Goal: Task Accomplishment & Management: Use online tool/utility

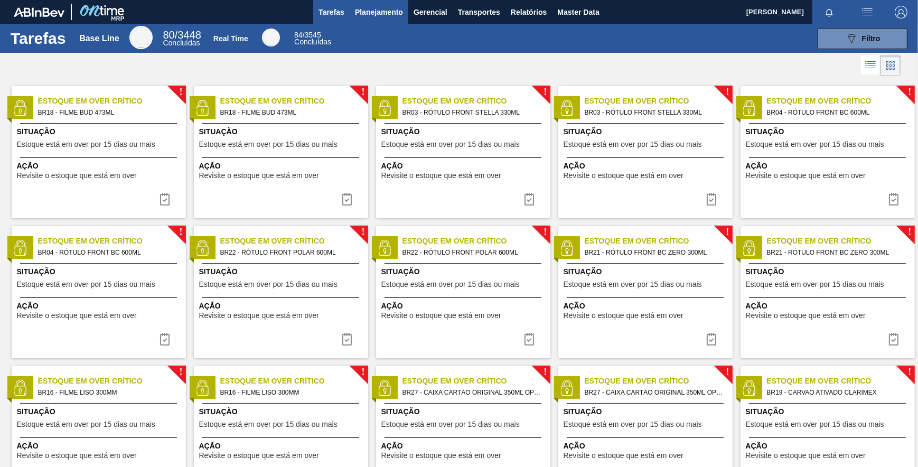
click at [393, 13] on span "Planejamento" at bounding box center [379, 12] width 48 height 13
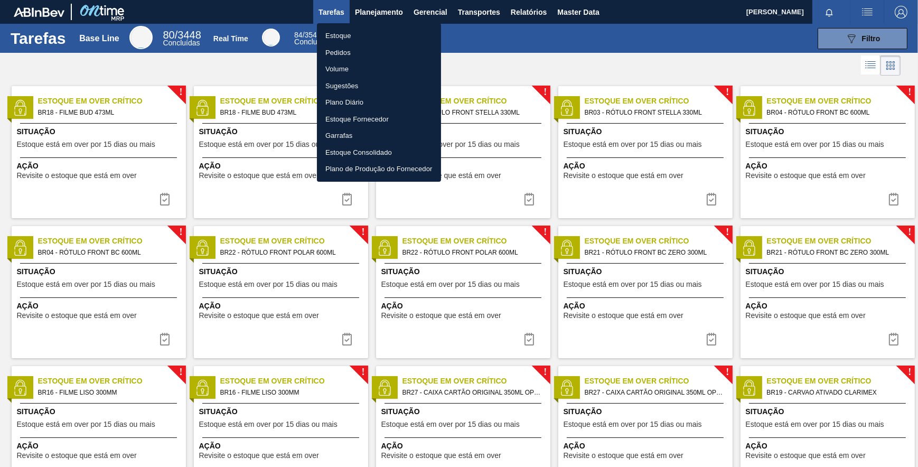
click at [338, 53] on li "Pedidos" at bounding box center [379, 52] width 124 height 17
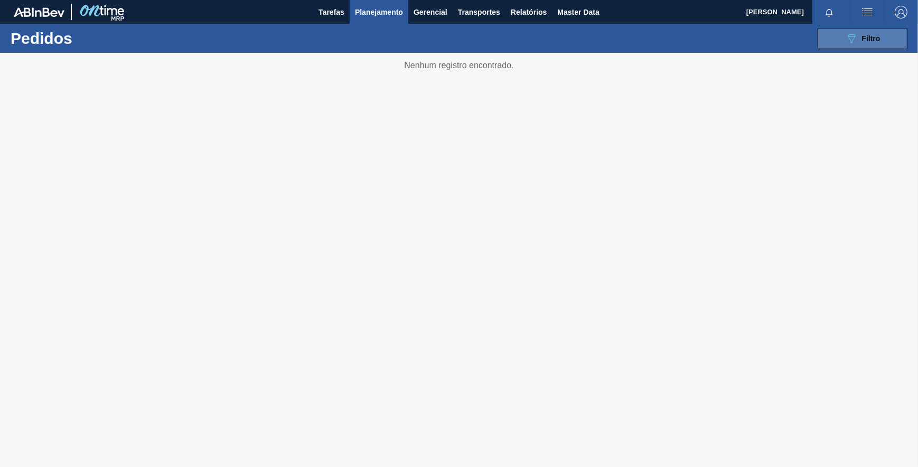
click at [844, 34] on button "089F7B8B-B2A5-4AFE-B5C0-19BA573D28AC Filtro" at bounding box center [863, 38] width 90 height 21
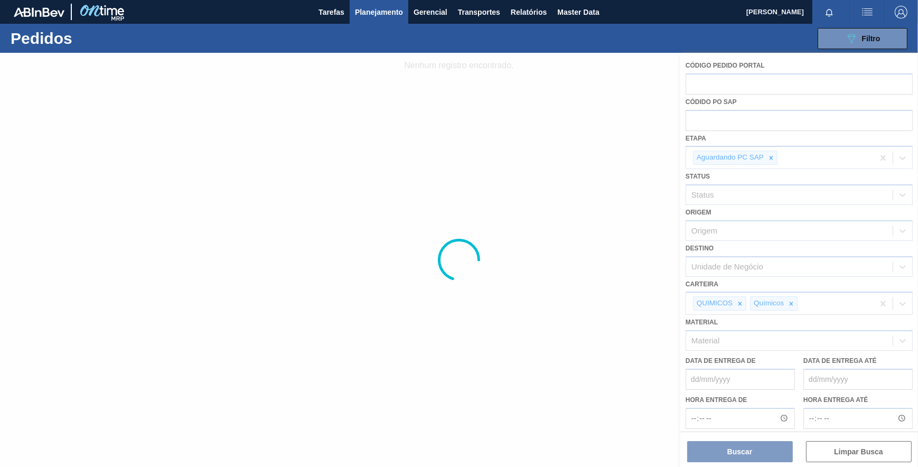
click at [502, 220] on div at bounding box center [459, 260] width 918 height 414
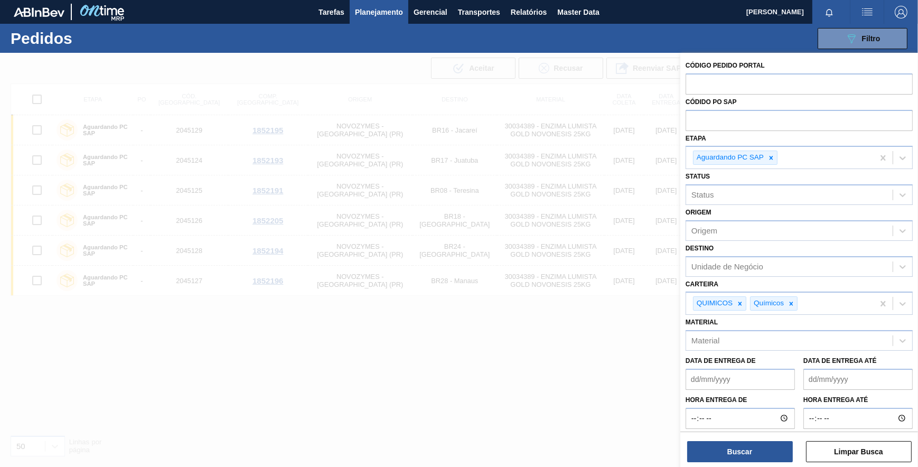
click at [475, 316] on div at bounding box center [459, 286] width 918 height 467
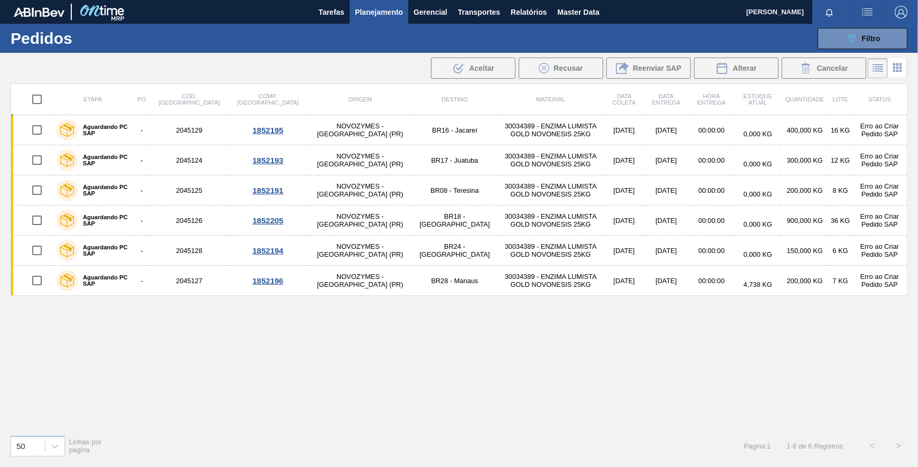
click at [37, 102] on input "checkbox" at bounding box center [37, 99] width 22 height 22
checkbox input "true"
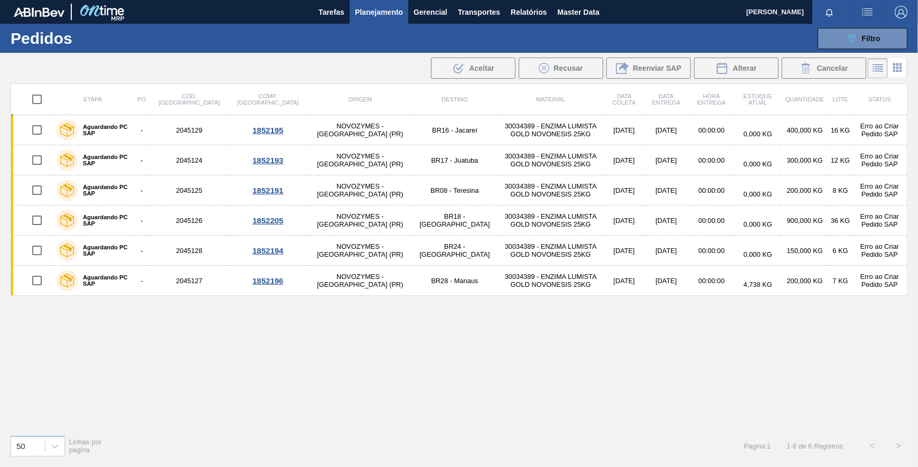
checkbox input "true"
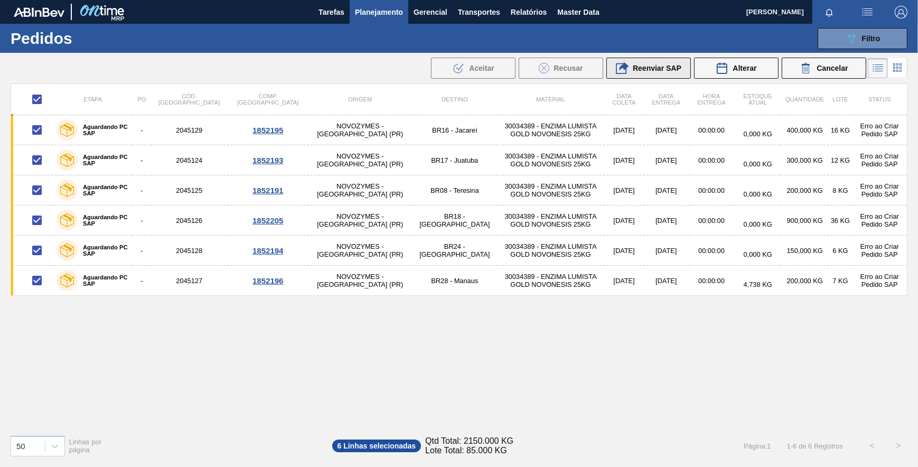
click at [659, 70] on span "Reenviar SAP" at bounding box center [657, 68] width 49 height 8
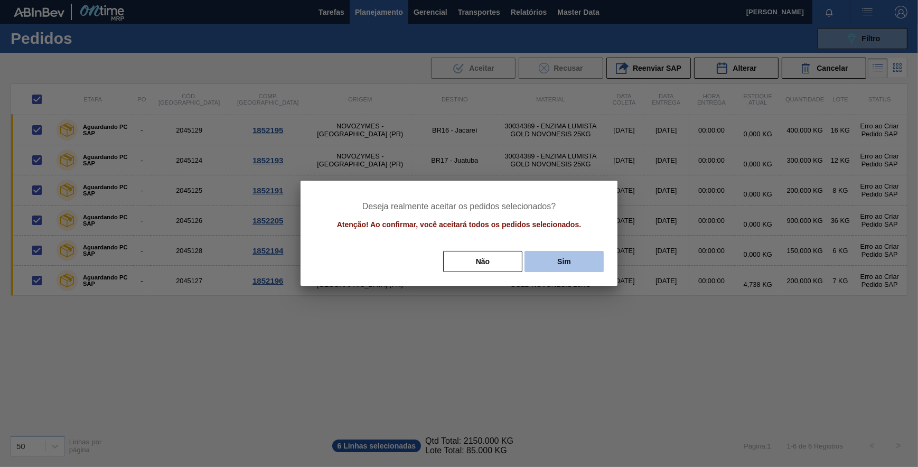
click at [557, 264] on button "Sim" at bounding box center [564, 261] width 79 height 21
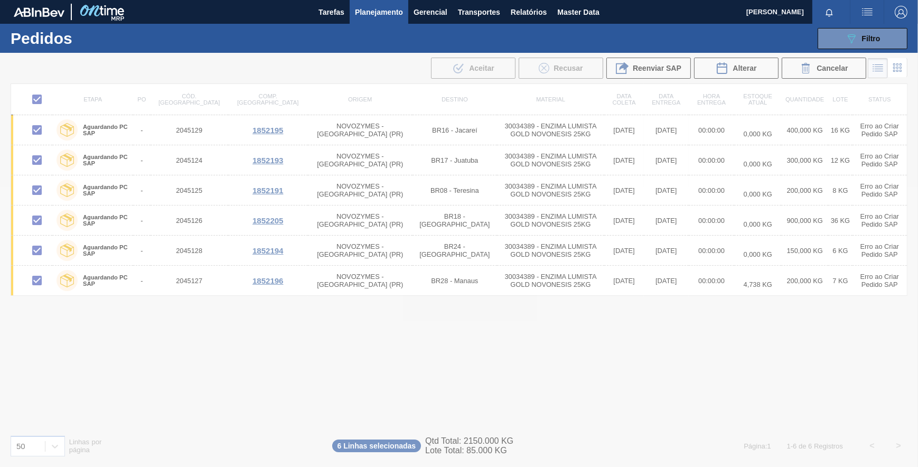
checkbox input "false"
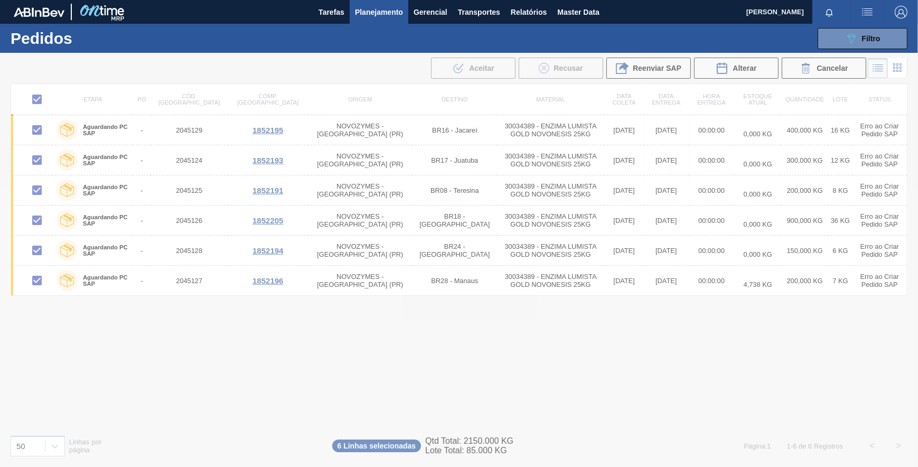
checkbox input "false"
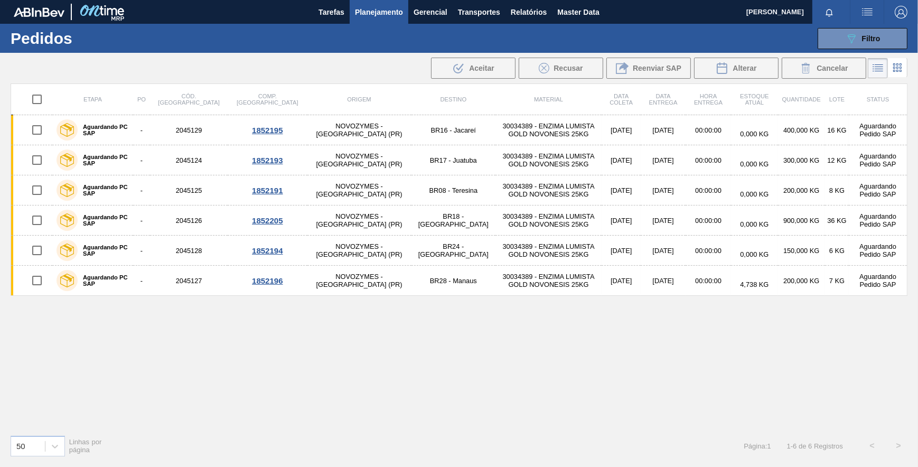
click at [552, 329] on div "Etapa PO Cód. Pedido Comp. Carga Origem Destino Material Data coleta Data Entre…" at bounding box center [459, 254] width 897 height 343
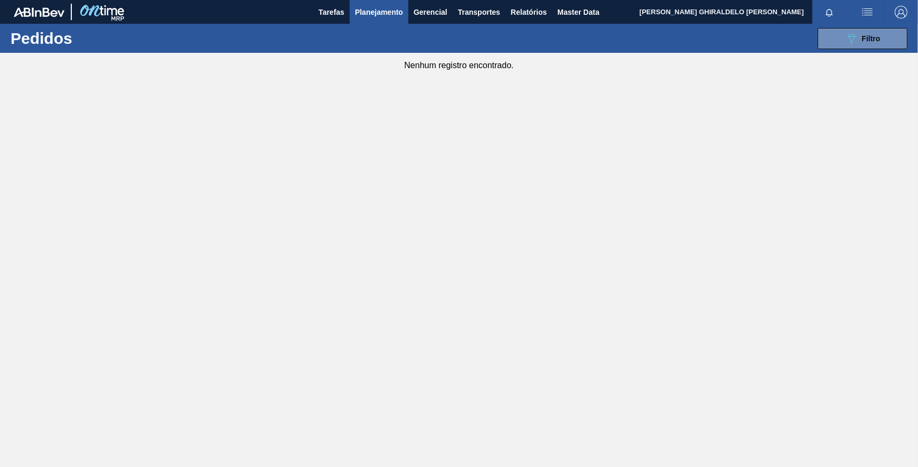
click at [390, 286] on main "Tarefas Planejamento Gerencial Transportes Relatórios Master Data [PERSON_NAME]…" at bounding box center [459, 233] width 918 height 467
click at [868, 43] on div "089F7B8B-B2A5-4AFE-B5C0-19BA573D28AC Filtro" at bounding box center [862, 38] width 35 height 13
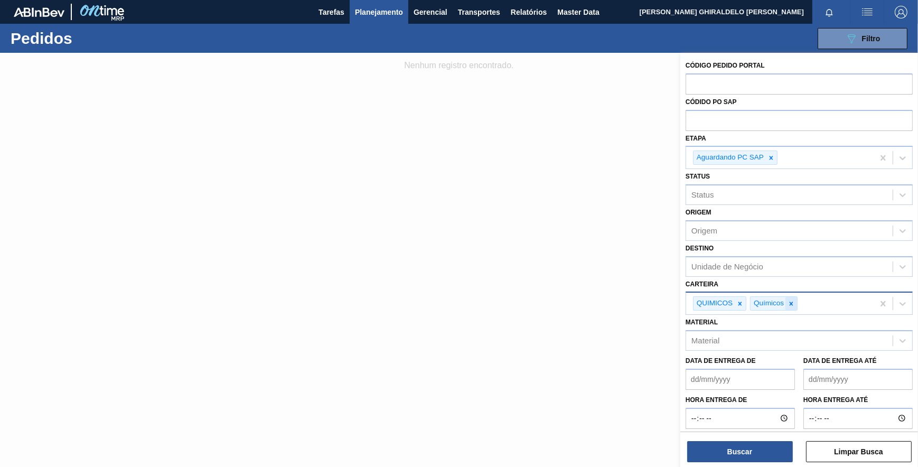
click at [789, 300] on icon at bounding box center [791, 303] width 7 height 7
click at [741, 305] on icon at bounding box center [739, 303] width 7 height 7
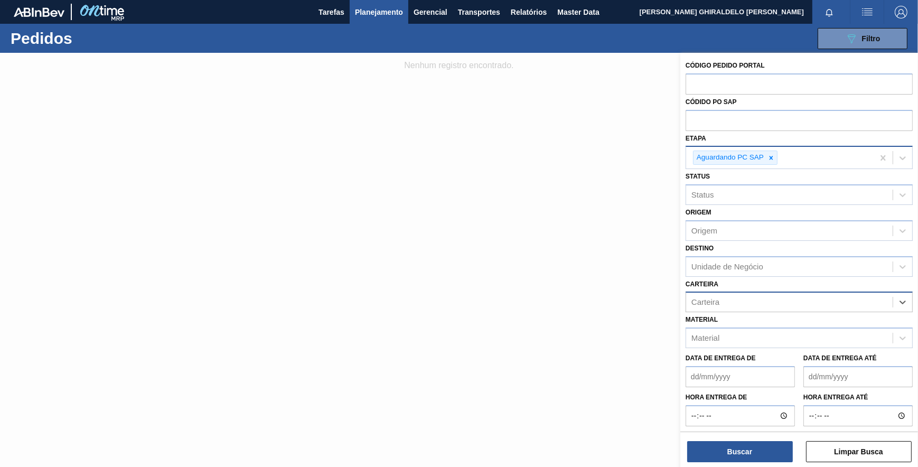
click at [774, 157] on icon at bounding box center [771, 157] width 7 height 7
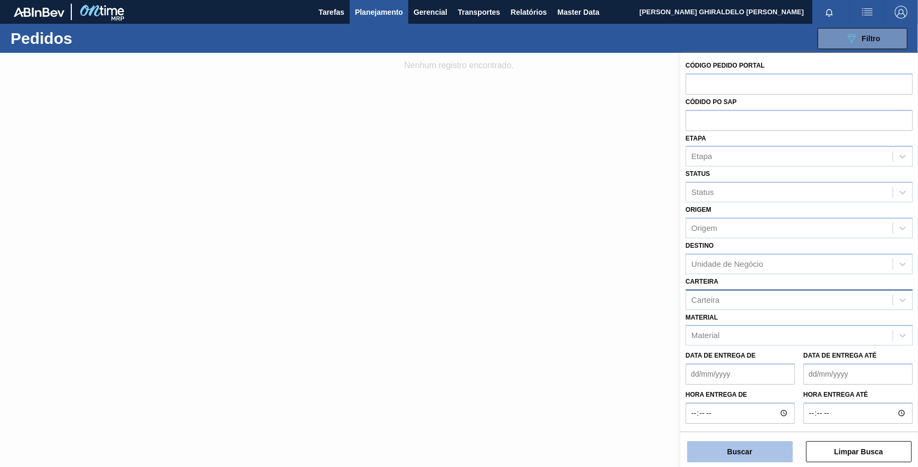
click at [743, 443] on button "Buscar" at bounding box center [740, 451] width 106 height 21
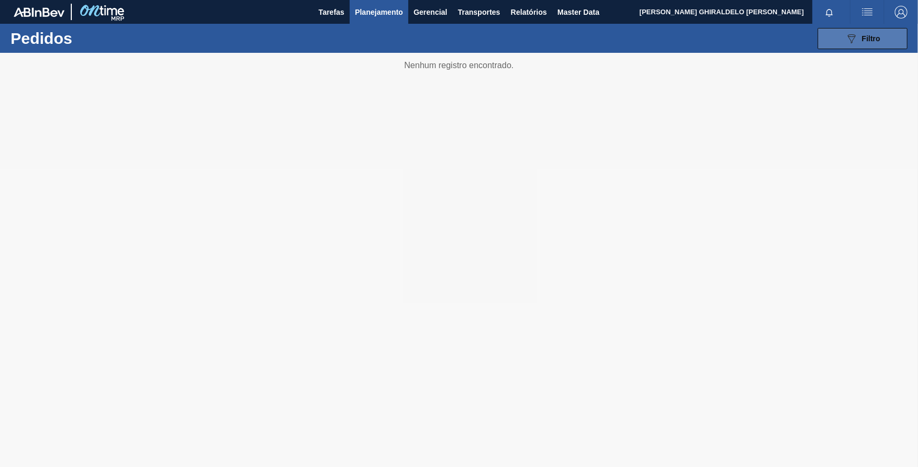
click at [861, 46] on button "089F7B8B-B2A5-4AFE-B5C0-19BA573D28AC Filtro" at bounding box center [863, 38] width 90 height 21
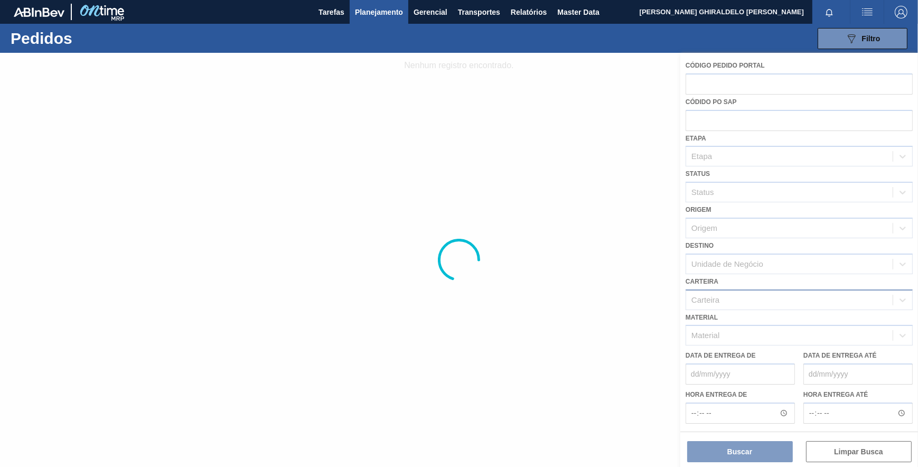
click at [749, 157] on div at bounding box center [459, 260] width 918 height 414
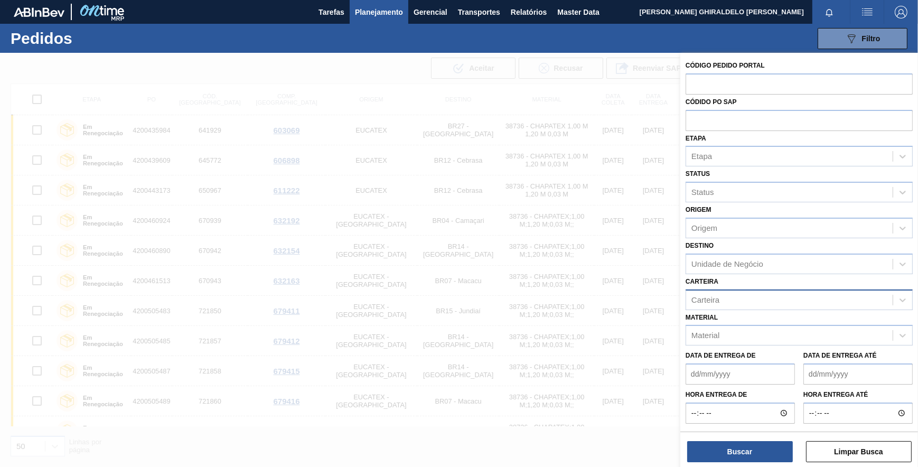
click at [538, 98] on div at bounding box center [459, 286] width 918 height 467
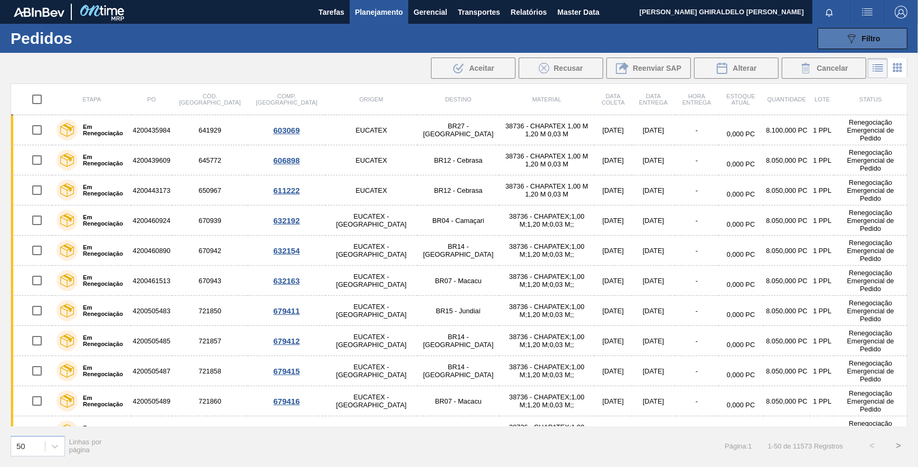
click at [853, 39] on icon "089F7B8B-B2A5-4AFE-B5C0-19BA573D28AC" at bounding box center [851, 38] width 13 height 13
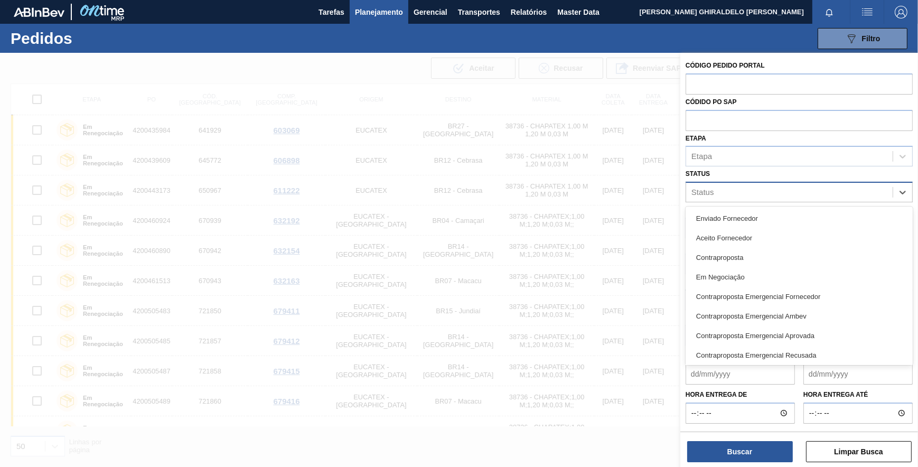
click at [751, 198] on div "Status" at bounding box center [789, 192] width 207 height 15
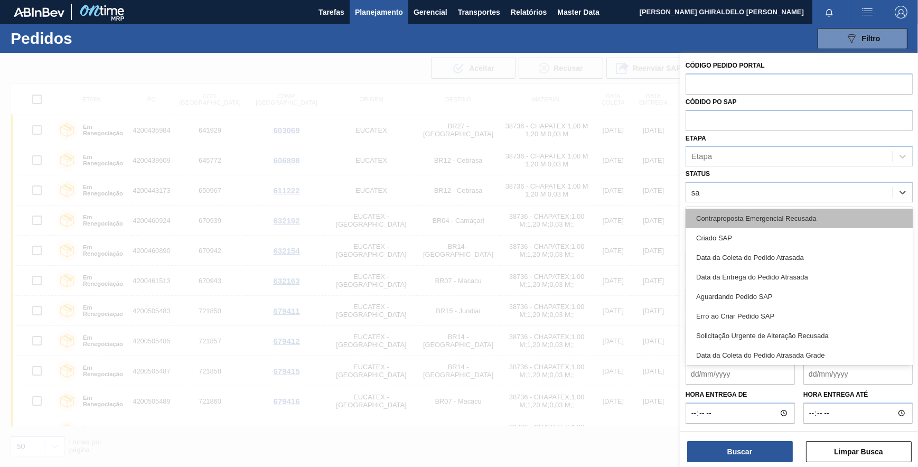
type input "sap"
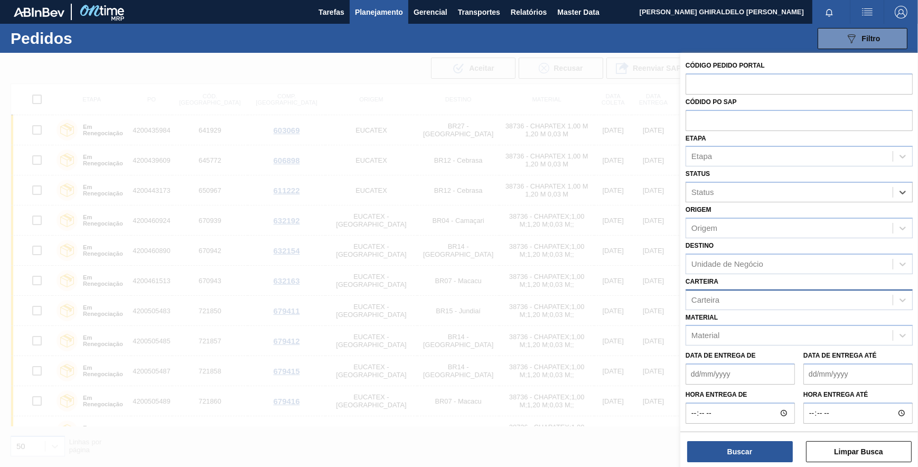
drag, startPoint x: 750, startPoint y: 195, endPoint x: 600, endPoint y: 197, distance: 150.6
click at [680, 197] on div "Código Pedido Portal Códido PO SAP Etapa Etapa Status Select is focused ,type t…" at bounding box center [799, 286] width 238 height 467
type input "pc sa"
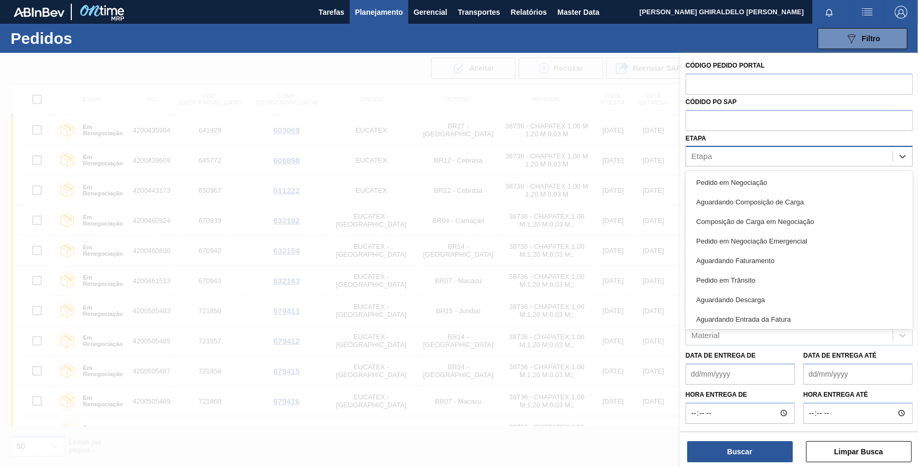
click at [727, 158] on div "Etapa" at bounding box center [789, 156] width 207 height 15
type input "c"
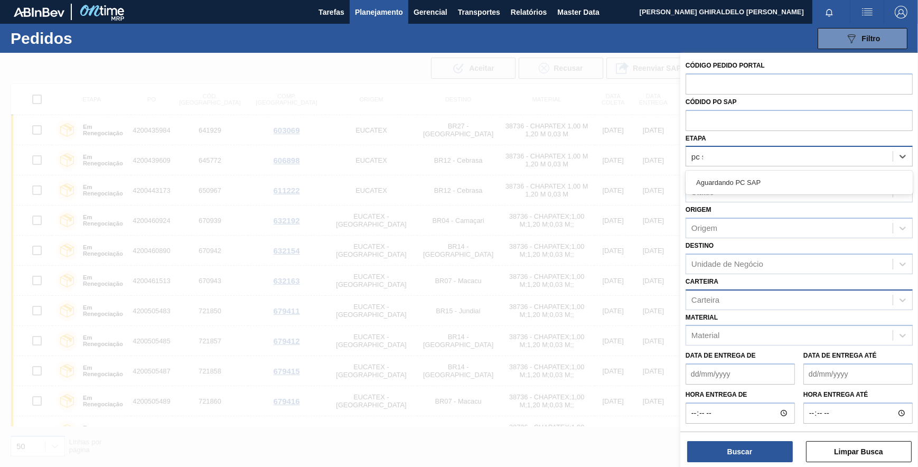
type input "pc sa"
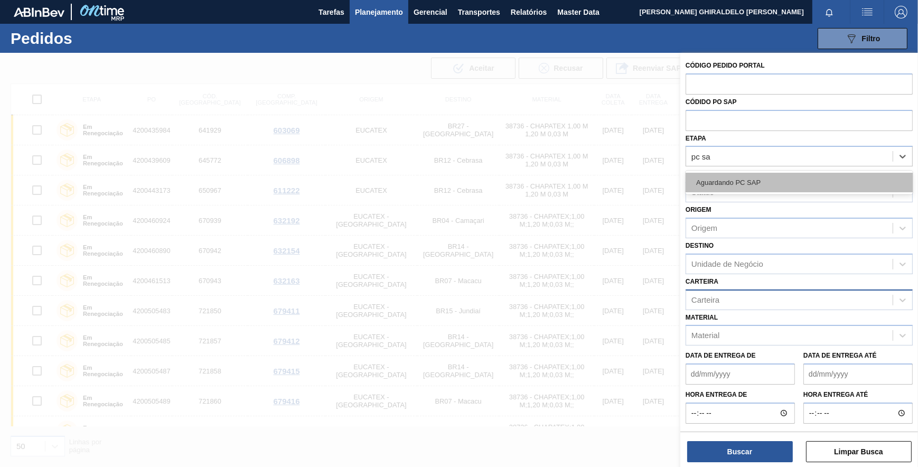
click at [723, 185] on div "Aguardando PC SAP" at bounding box center [799, 183] width 227 height 20
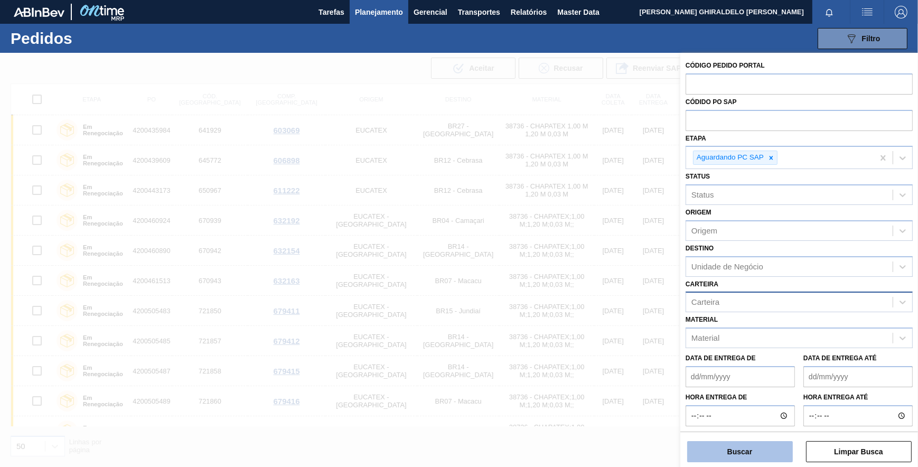
click at [734, 452] on button "Buscar" at bounding box center [740, 451] width 106 height 21
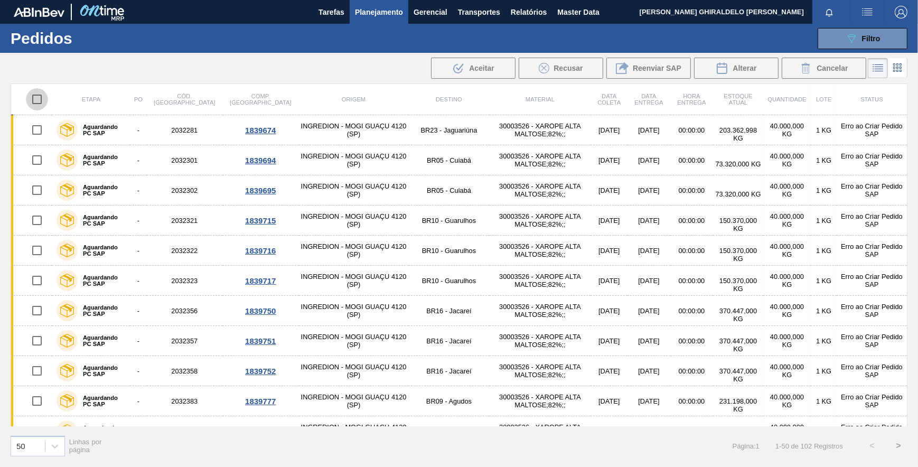
drag, startPoint x: 35, startPoint y: 98, endPoint x: 45, endPoint y: 97, distance: 10.1
click at [36, 98] on input "checkbox" at bounding box center [37, 99] width 22 height 22
checkbox input "true"
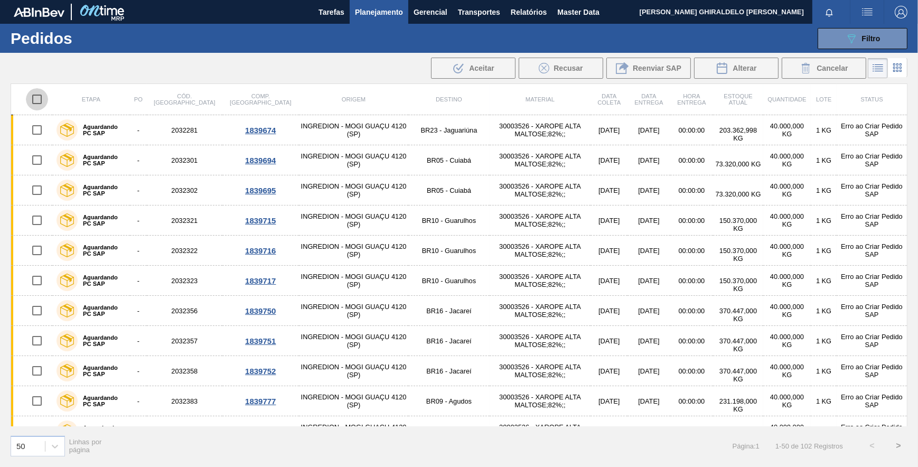
checkbox input "true"
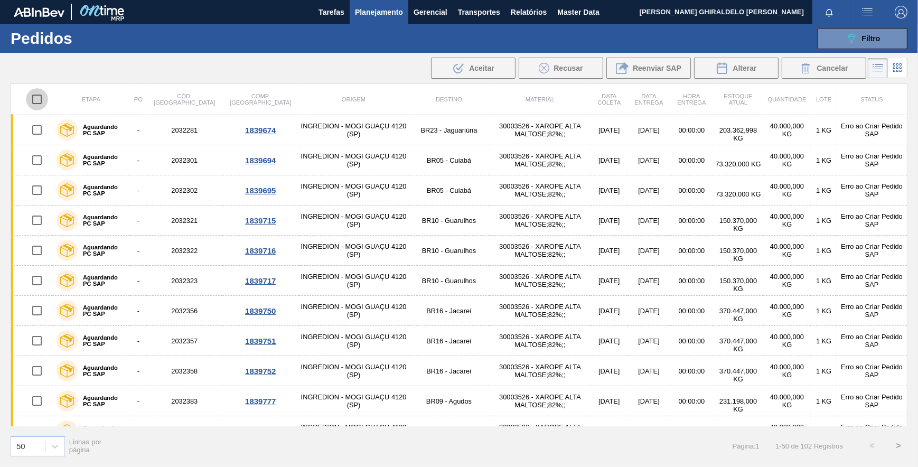
checkbox input "true"
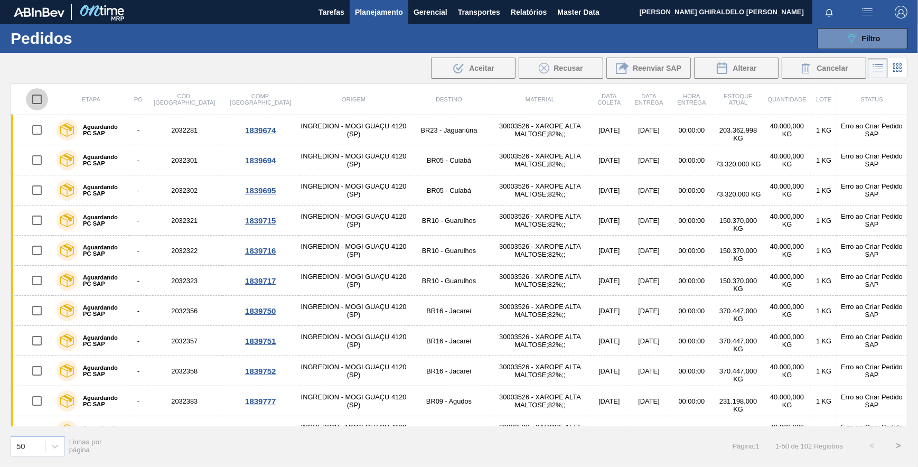
checkbox input "true"
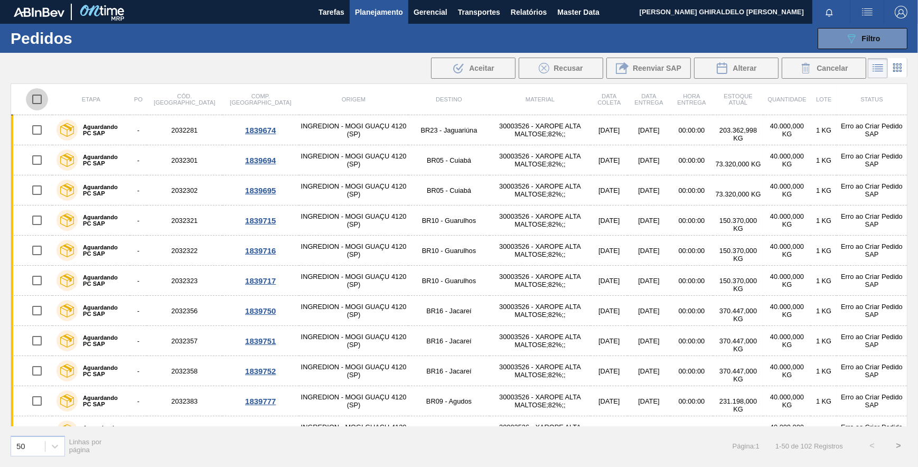
checkbox input "true"
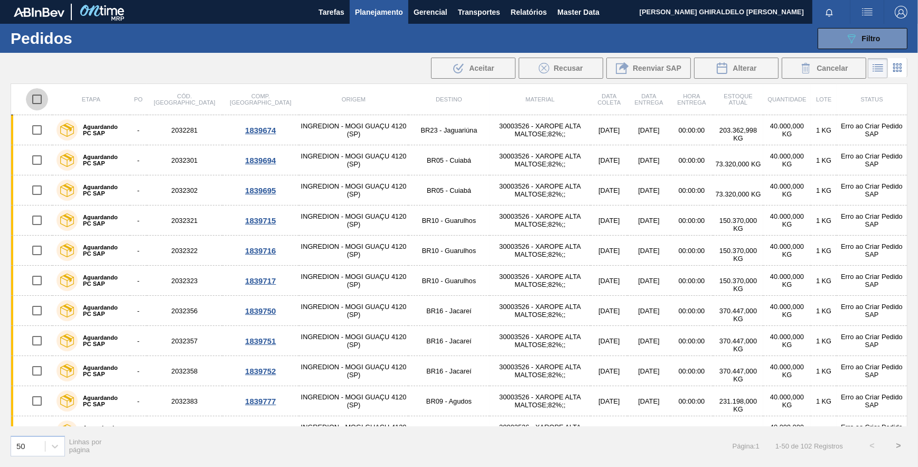
checkbox input "true"
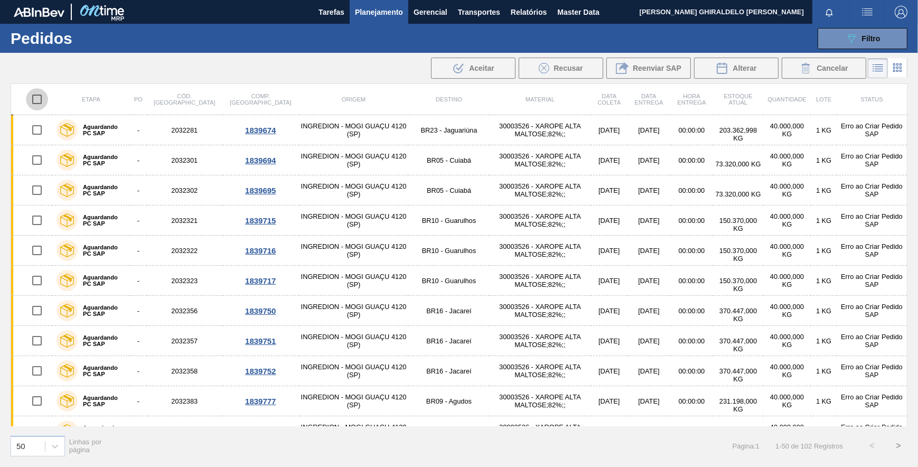
checkbox input "true"
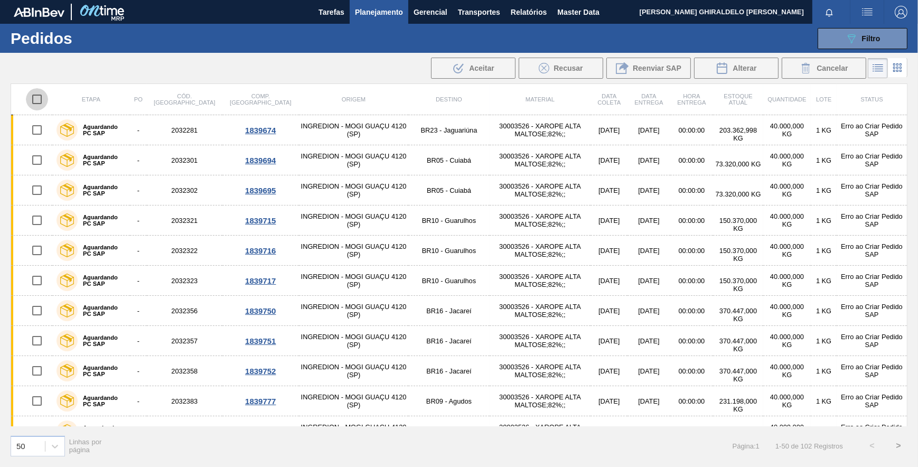
checkbox input "true"
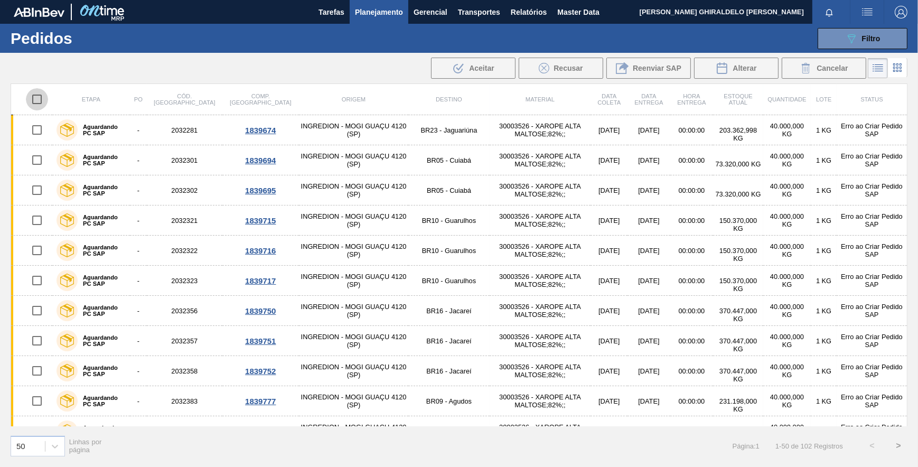
checkbox input "true"
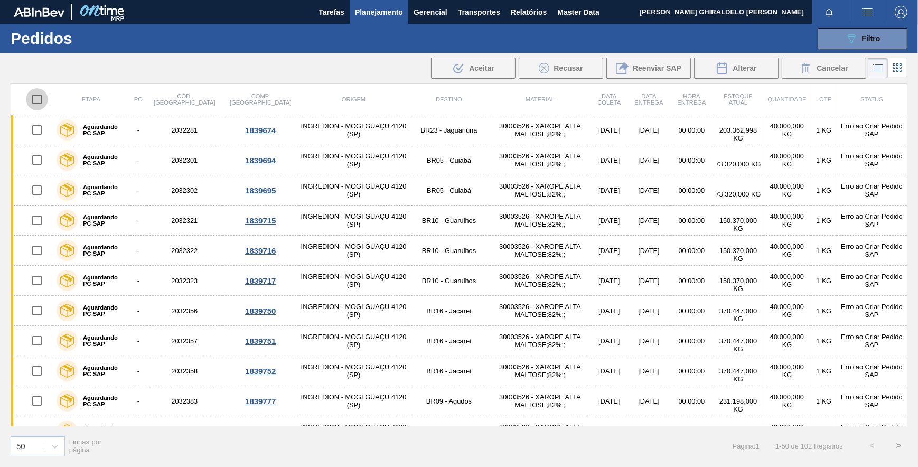
checkbox input "true"
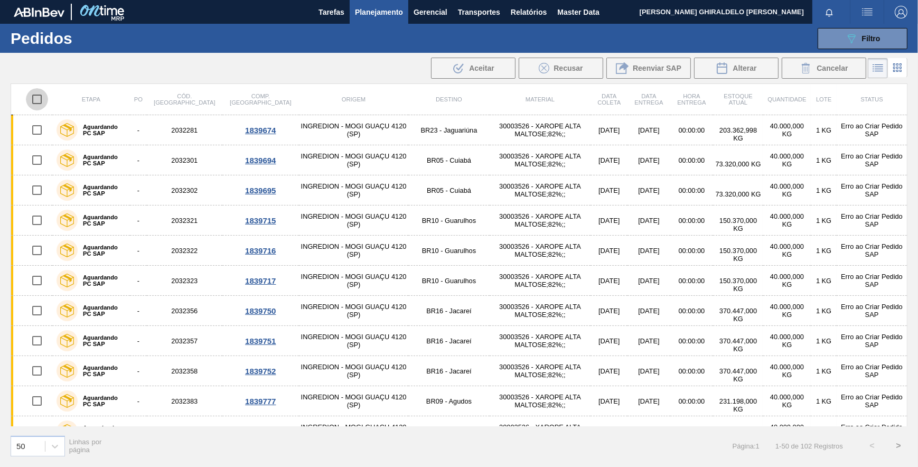
checkbox input "true"
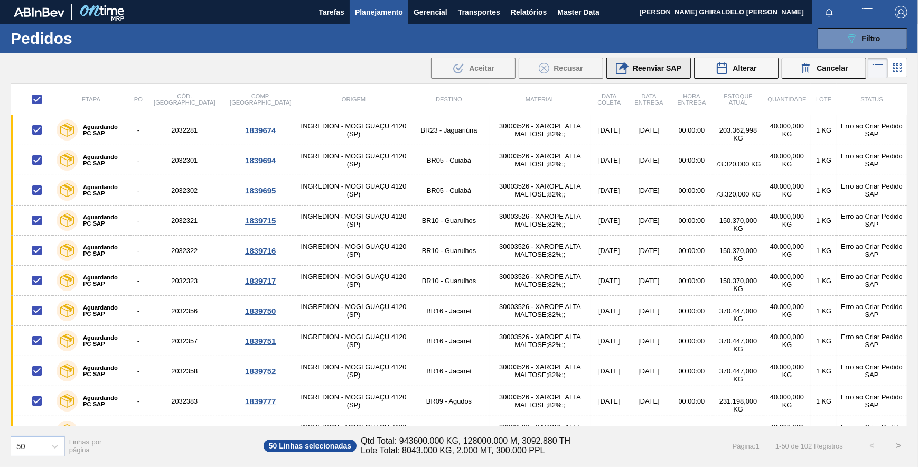
click at [661, 64] on span "Reenviar SAP" at bounding box center [657, 68] width 49 height 8
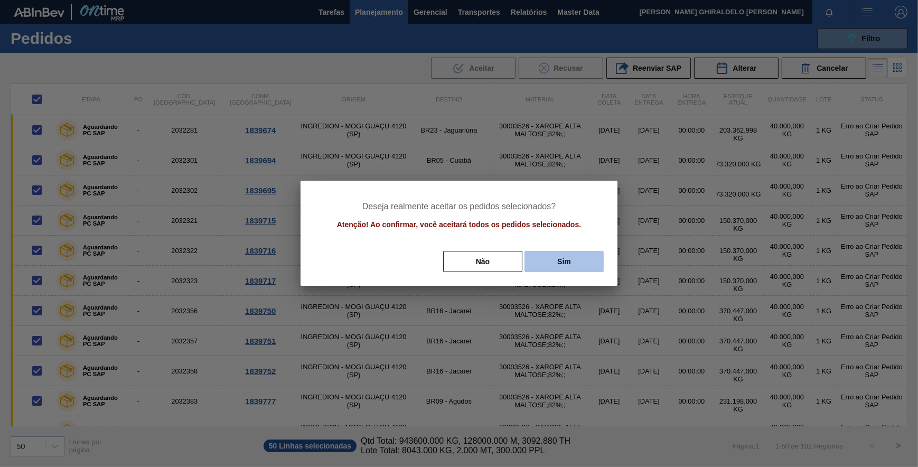
click at [565, 260] on button "Sim" at bounding box center [564, 261] width 79 height 21
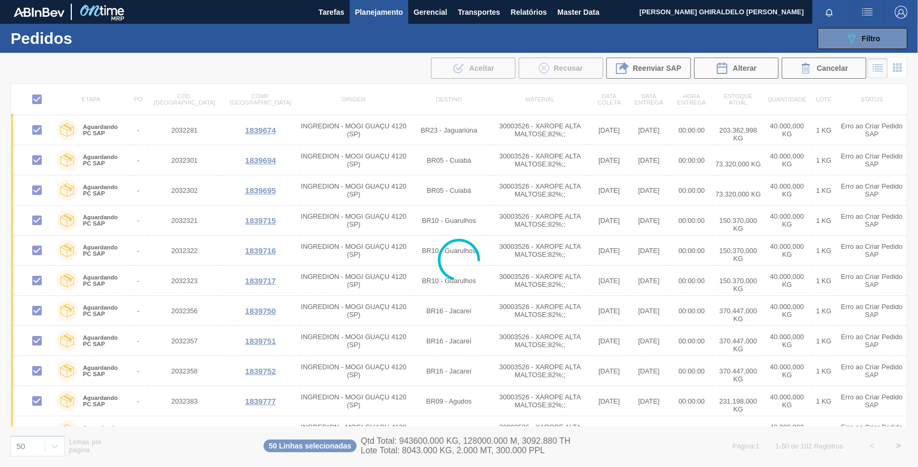
checkbox input "false"
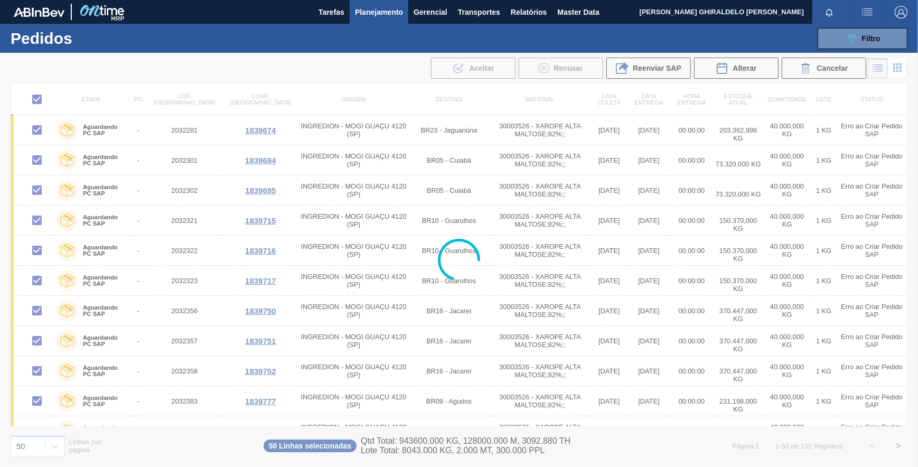
checkbox input "false"
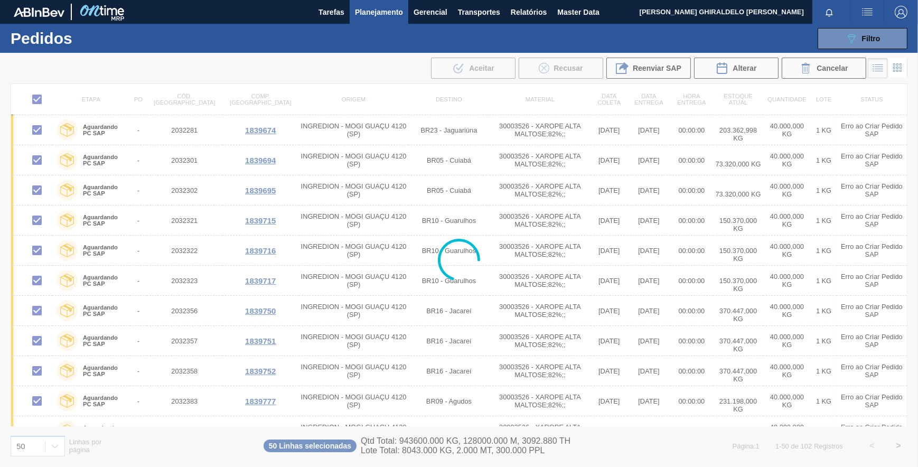
checkbox input "false"
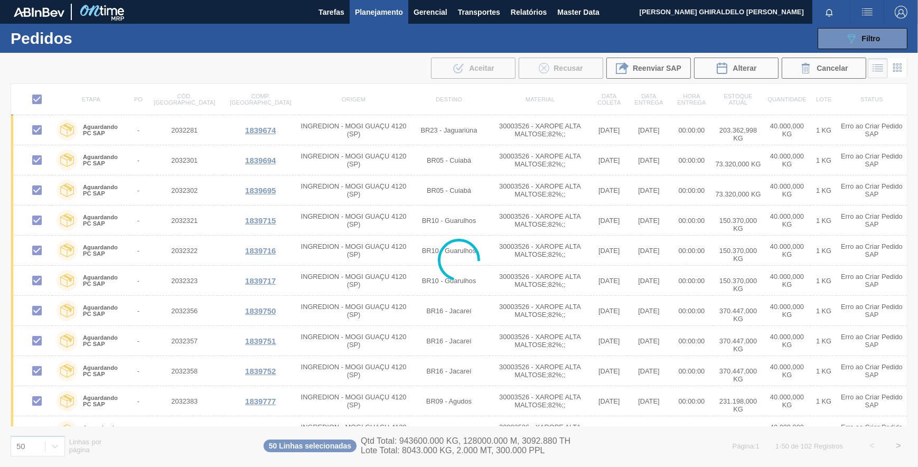
checkbox input "false"
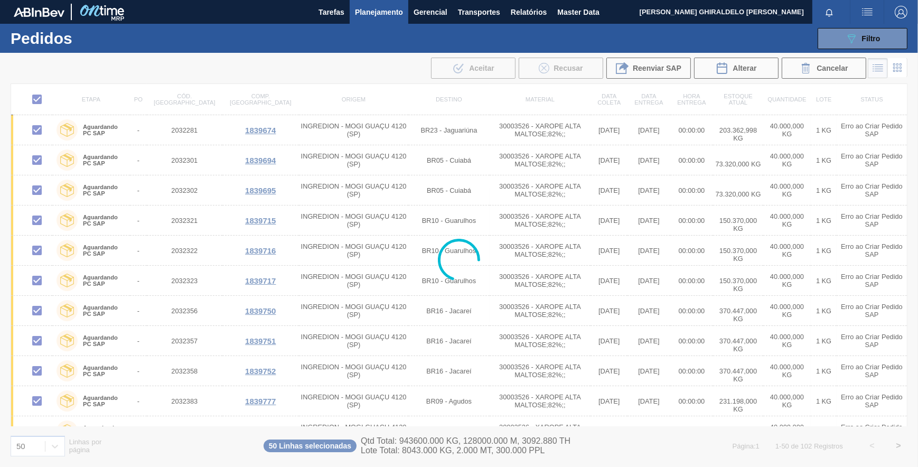
checkbox input "false"
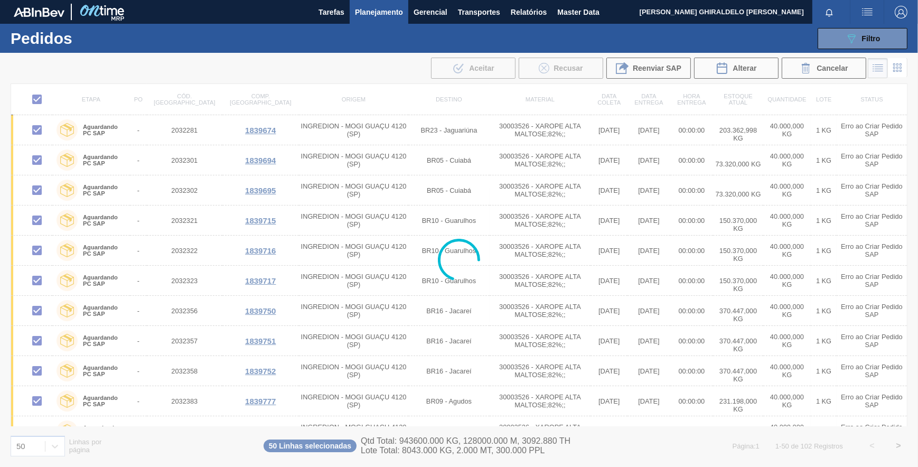
checkbox input "false"
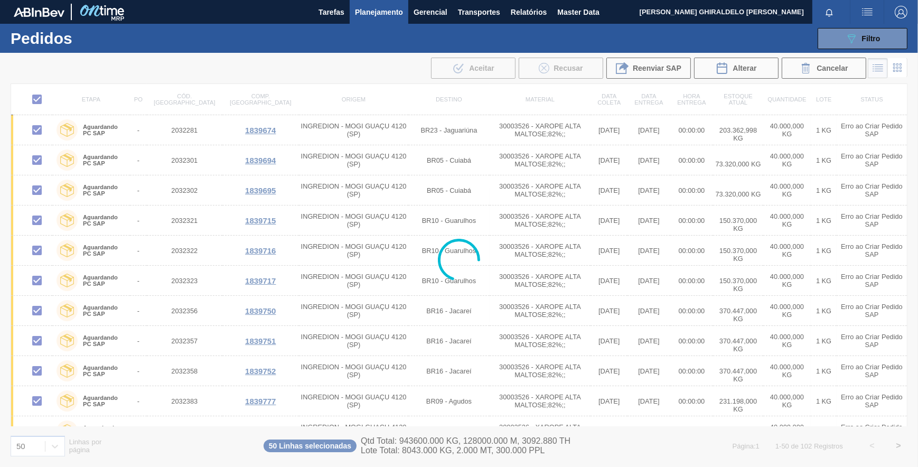
checkbox input "false"
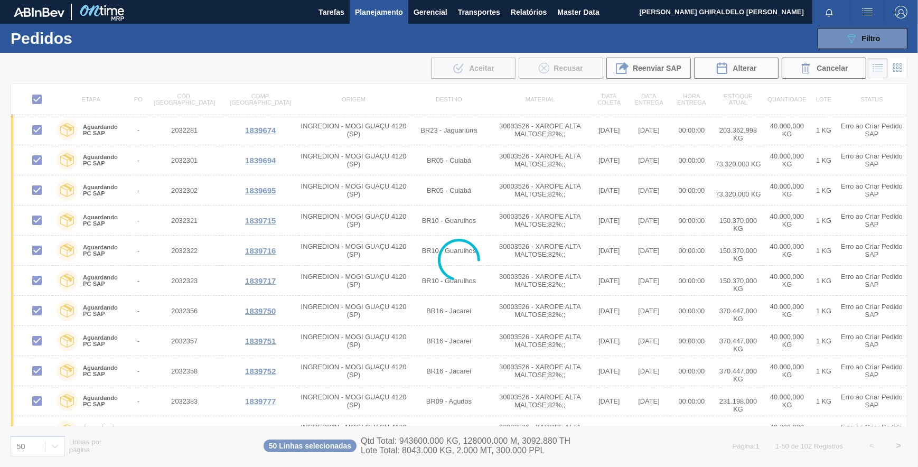
checkbox input "false"
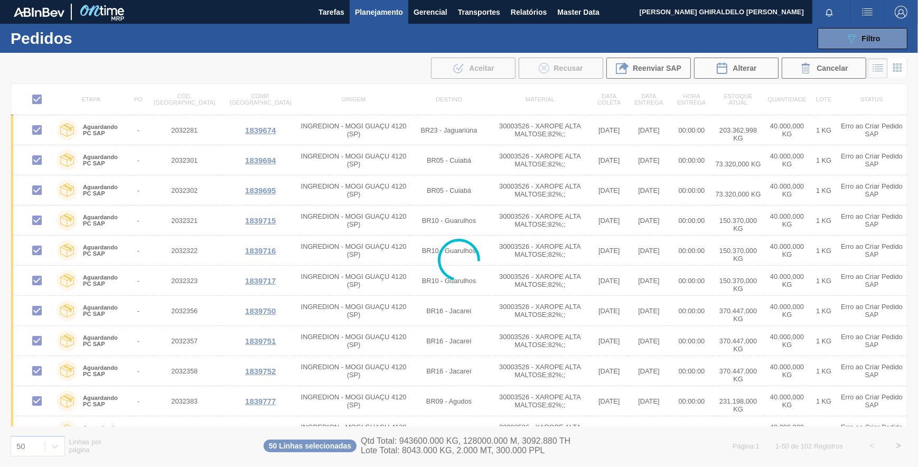
checkbox input "false"
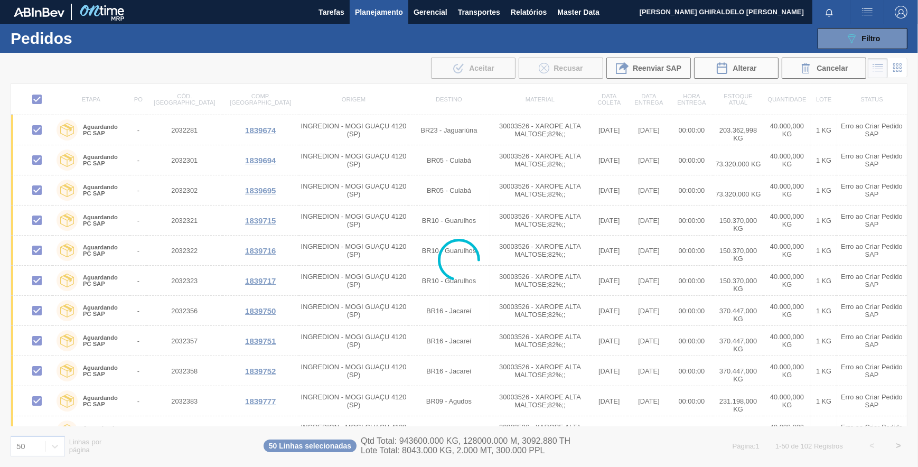
checkbox input "false"
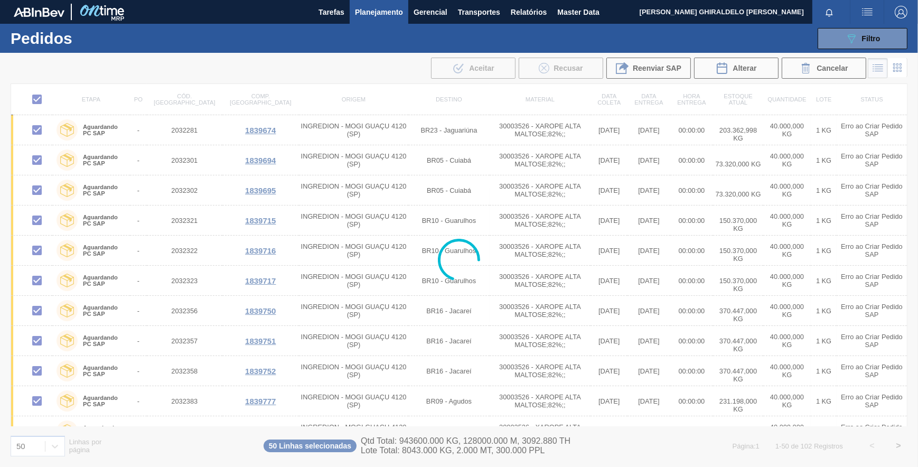
checkbox input "false"
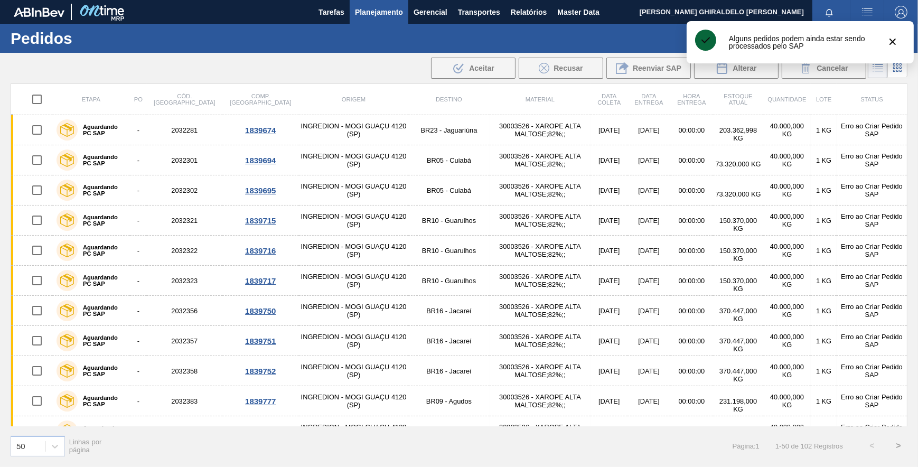
click at [895, 446] on button ">" at bounding box center [898, 446] width 26 height 26
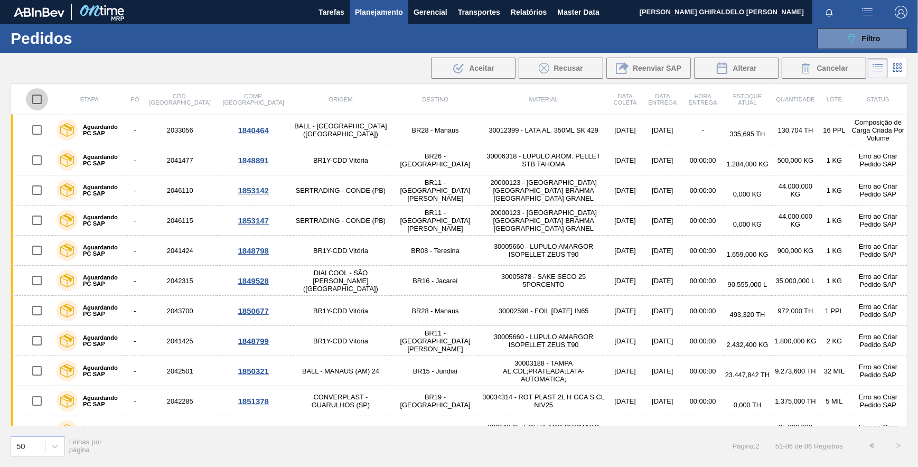
click at [34, 99] on input "checkbox" at bounding box center [37, 99] width 22 height 22
checkbox input "true"
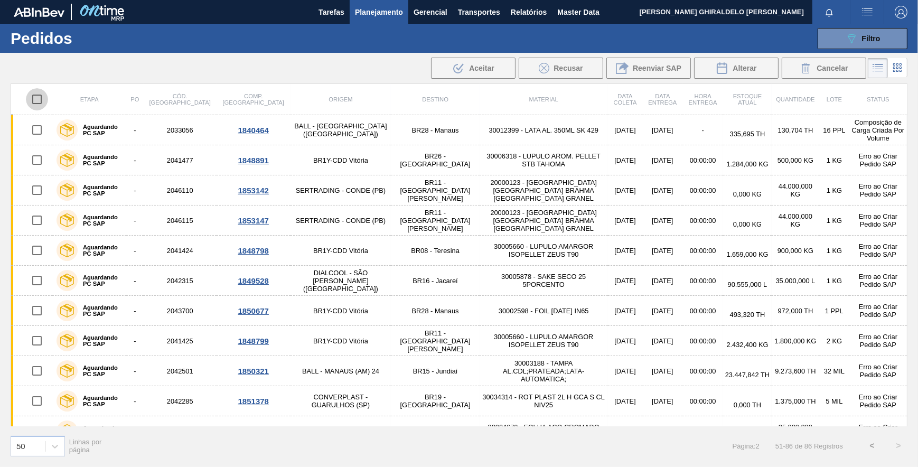
checkbox input "true"
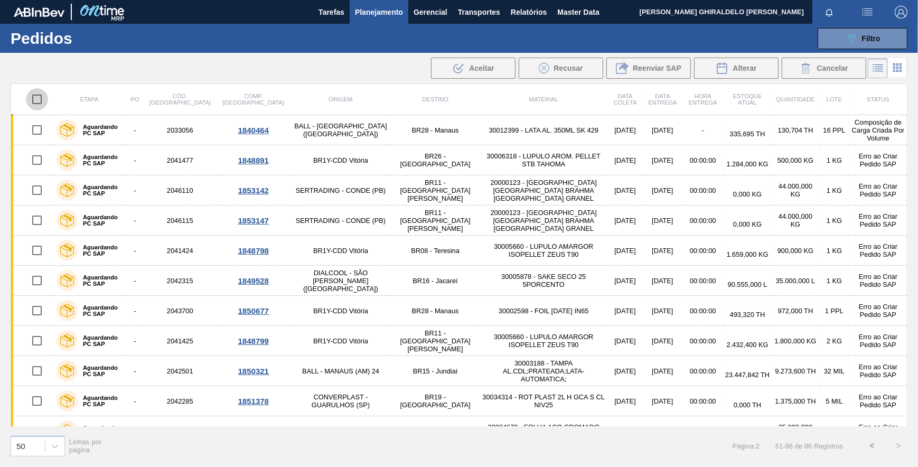
checkbox input "true"
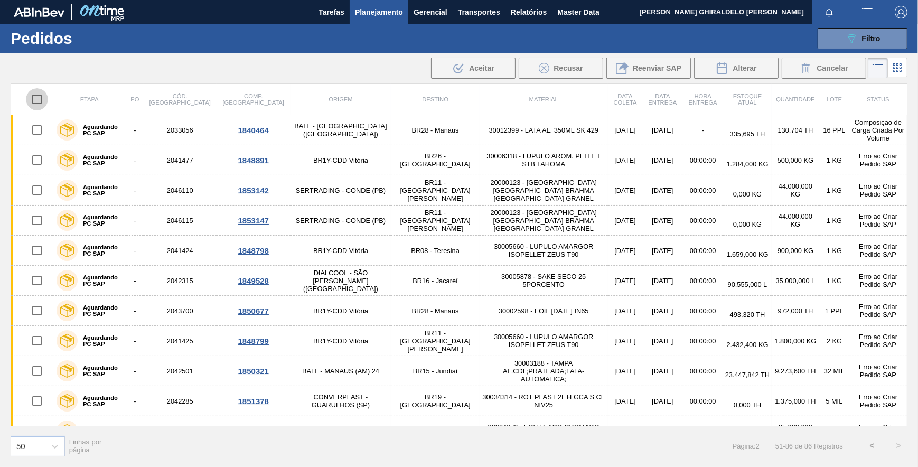
checkbox input "true"
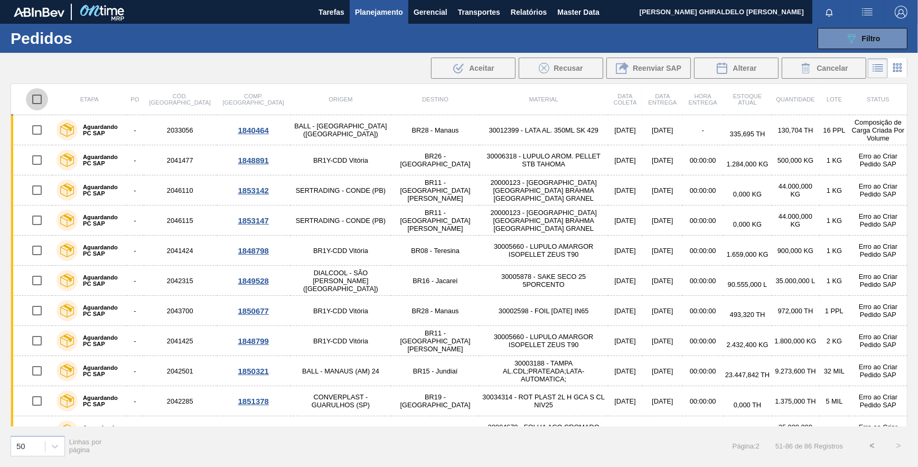
checkbox input "true"
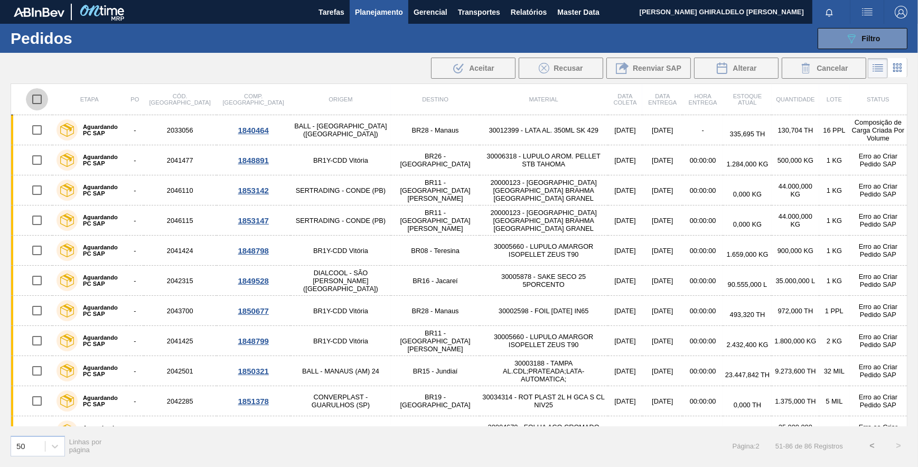
checkbox input "true"
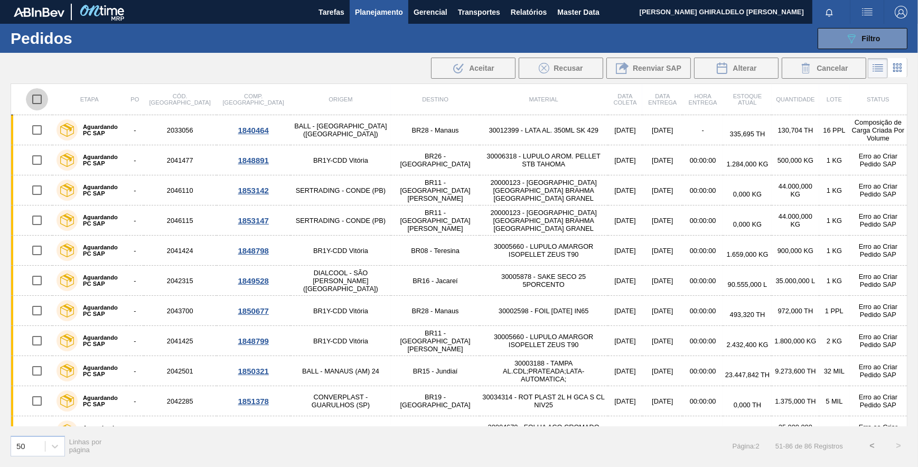
checkbox input "true"
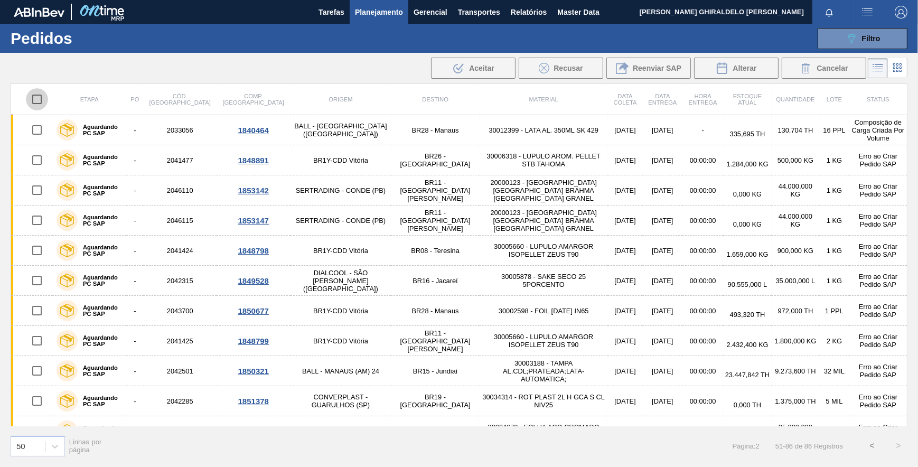
checkbox input "true"
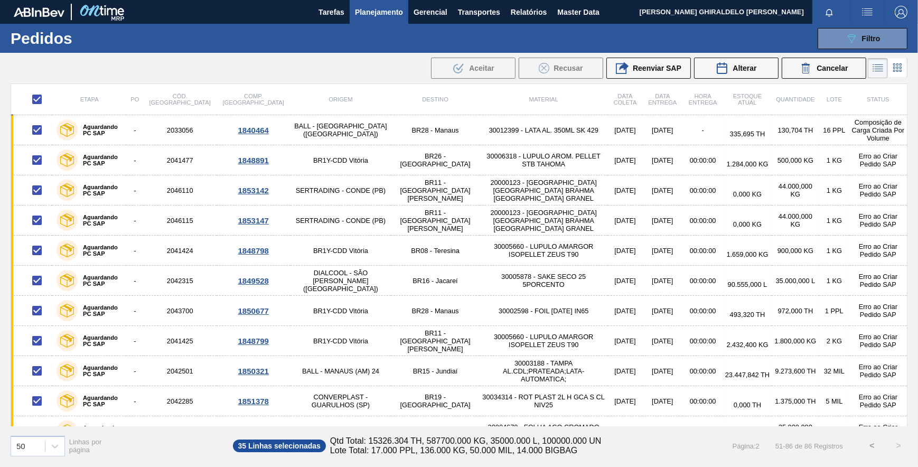
click at [646, 69] on span "Reenviar SAP" at bounding box center [657, 68] width 49 height 8
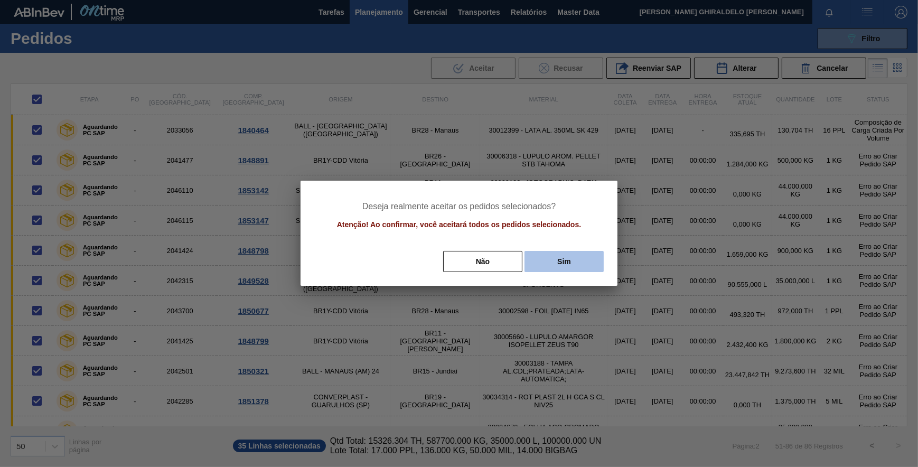
click at [565, 260] on button "Sim" at bounding box center [564, 261] width 79 height 21
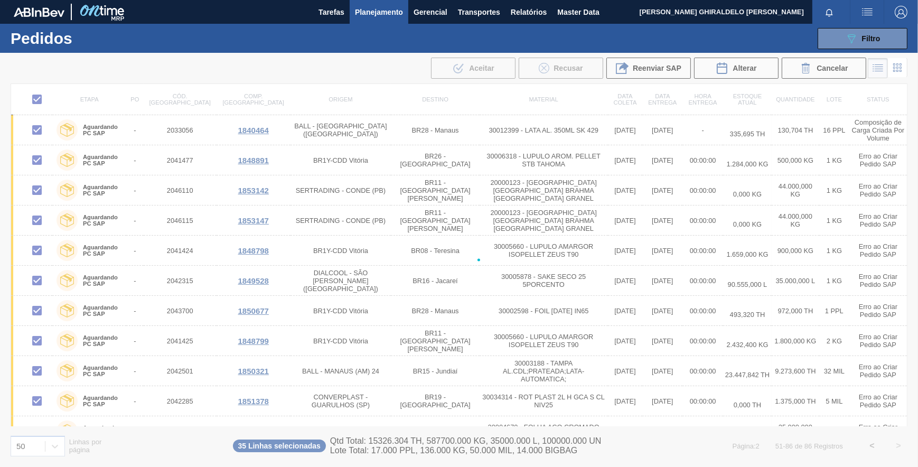
checkbox input "false"
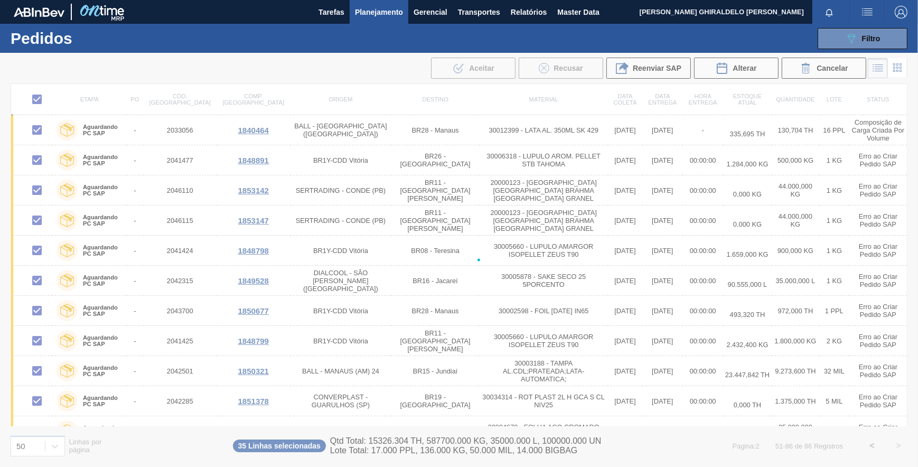
checkbox input "false"
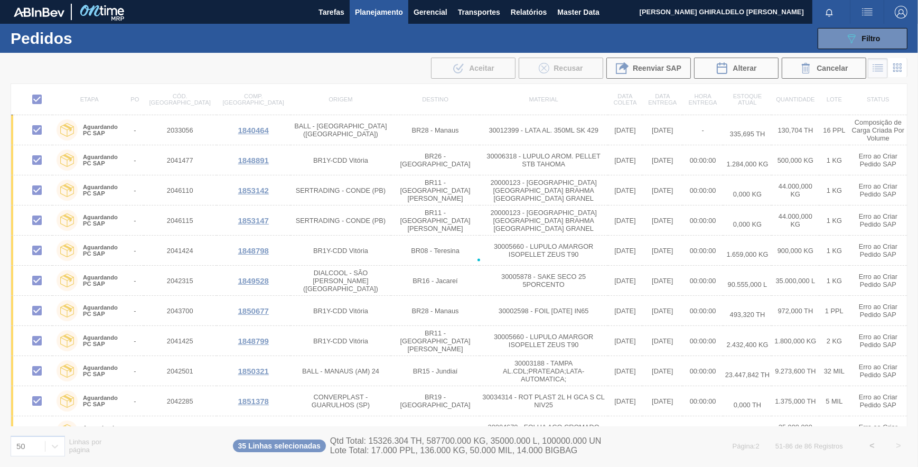
checkbox input "false"
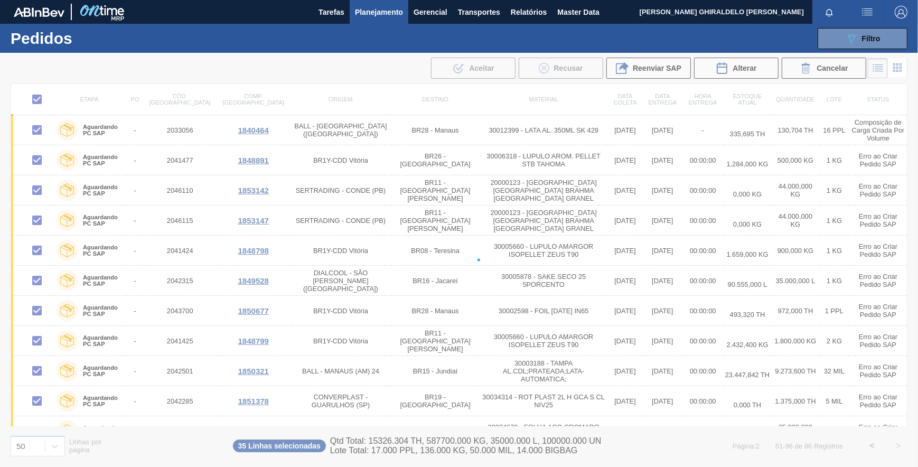
checkbox input "false"
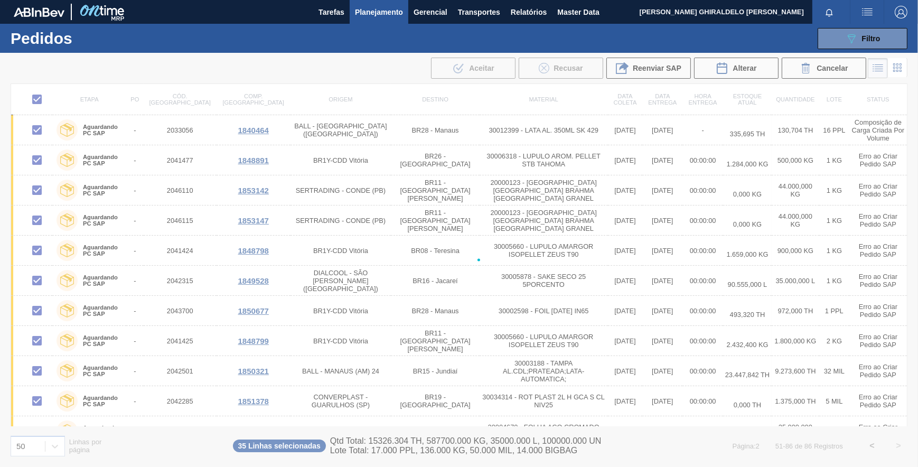
checkbox input "false"
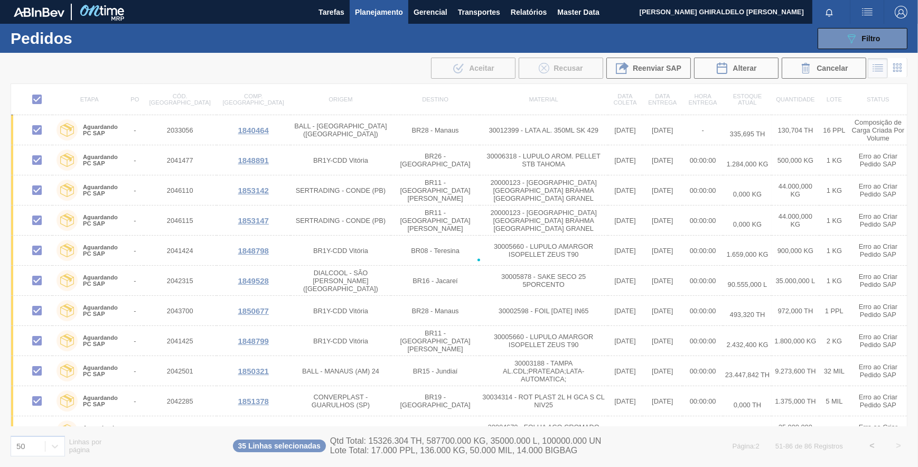
checkbox input "false"
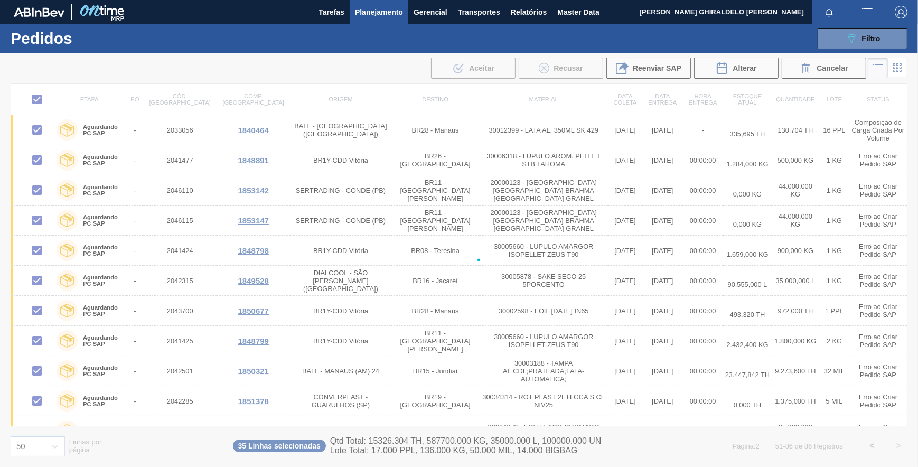
checkbox input "false"
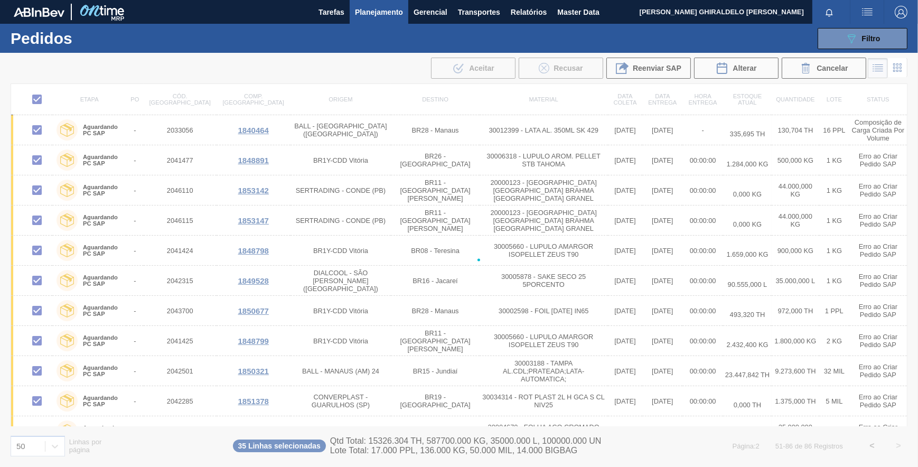
checkbox input "false"
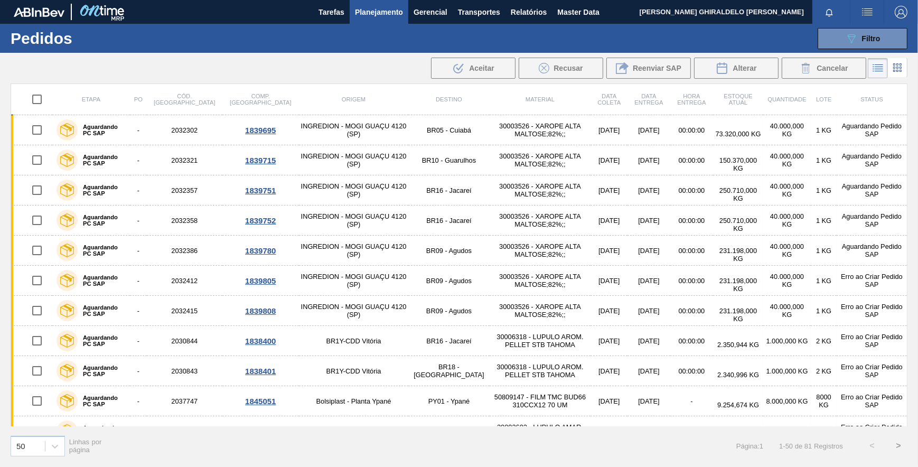
click at [896, 447] on button ">" at bounding box center [898, 446] width 26 height 26
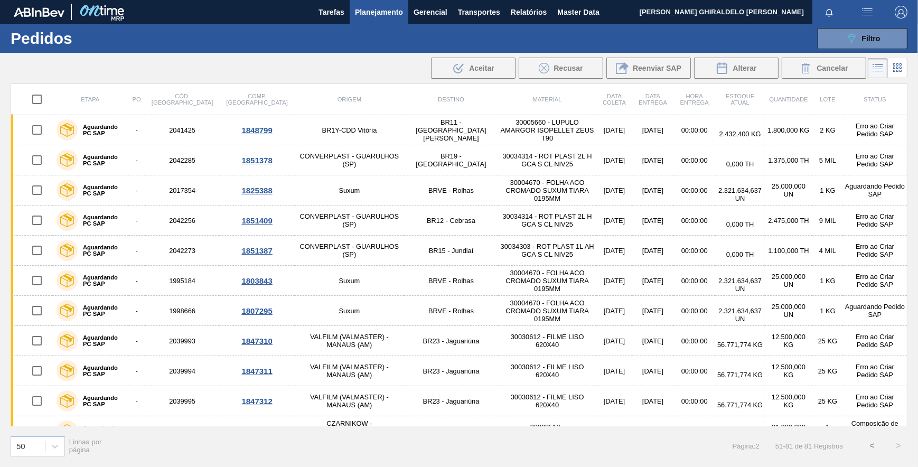
click at [36, 101] on input "checkbox" at bounding box center [37, 99] width 22 height 22
checkbox input "true"
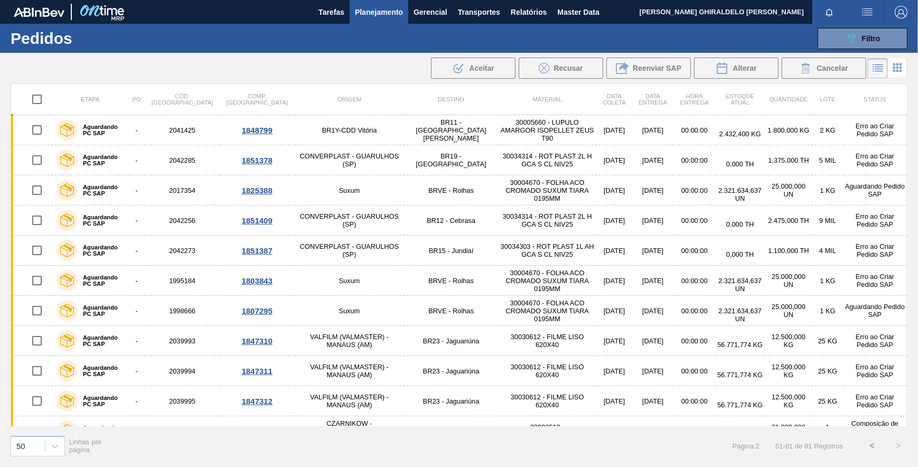
checkbox input "true"
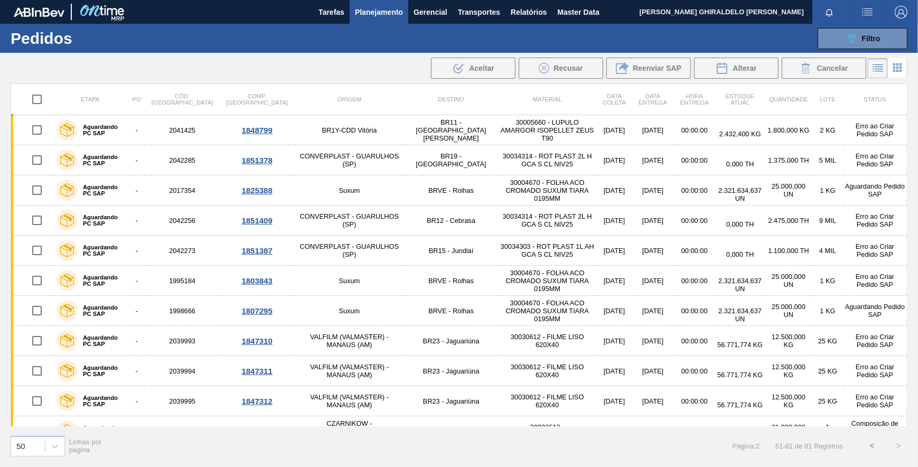
checkbox input "true"
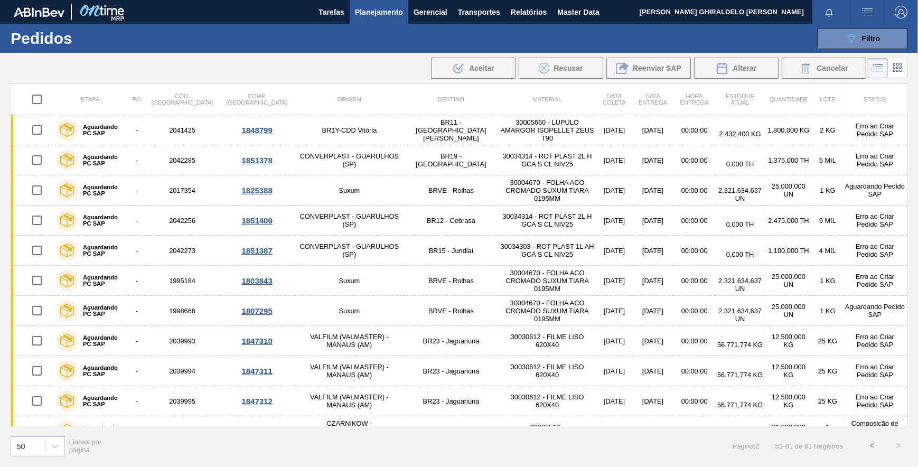
checkbox input "true"
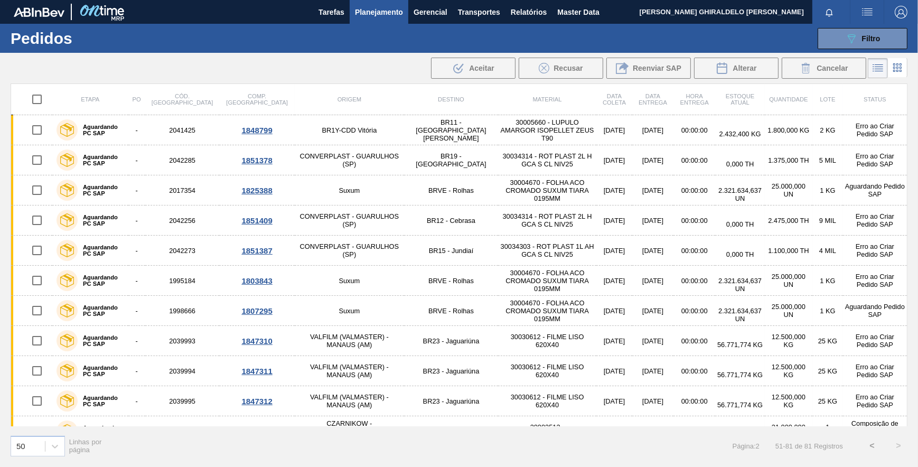
checkbox input "true"
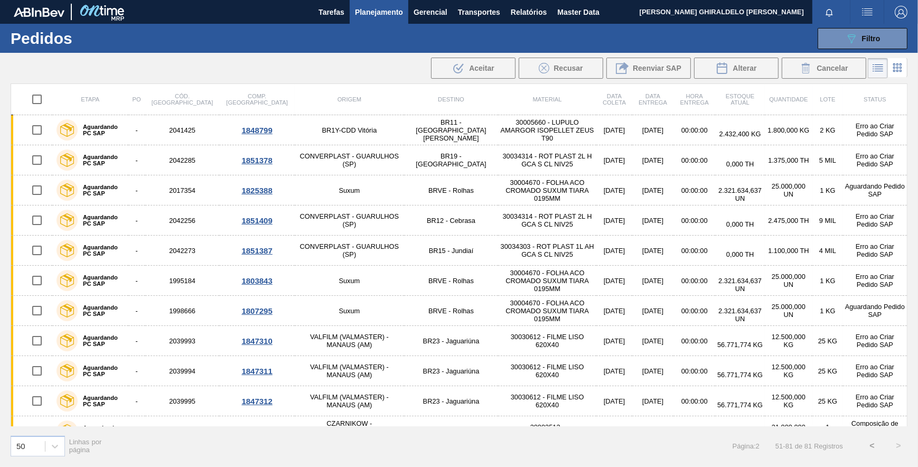
checkbox input "true"
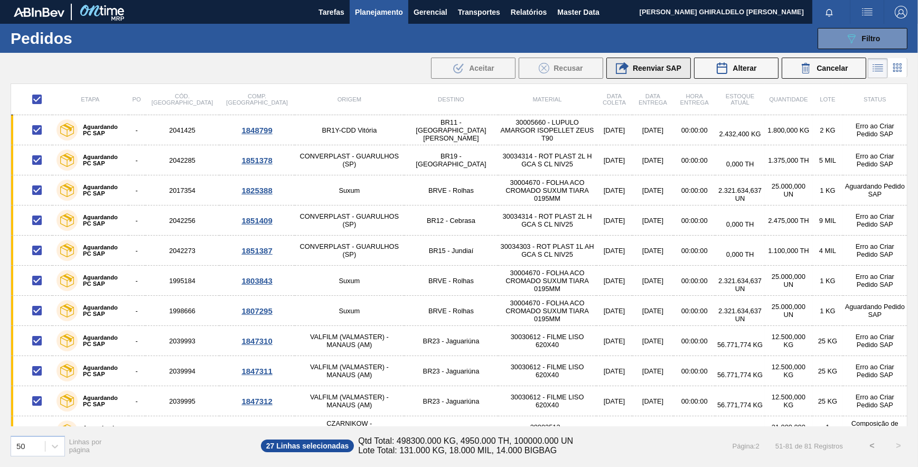
click at [655, 68] on span "Reenviar SAP" at bounding box center [657, 68] width 49 height 8
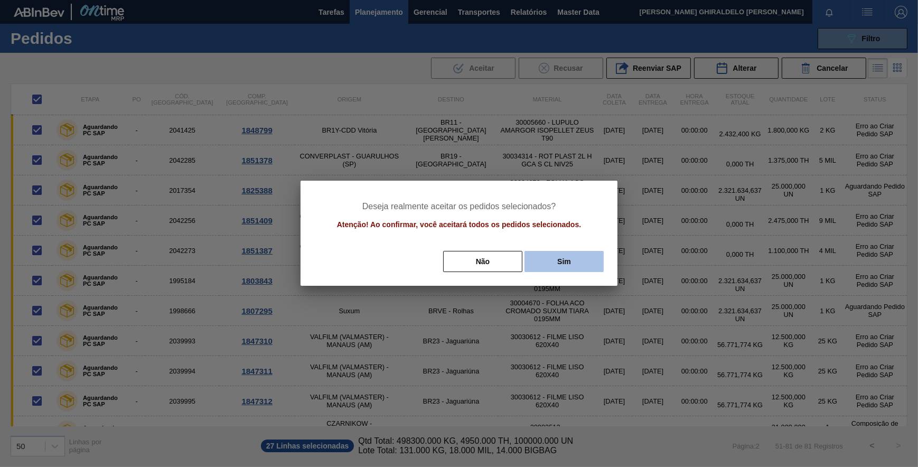
click at [565, 257] on button "Sim" at bounding box center [564, 261] width 79 height 21
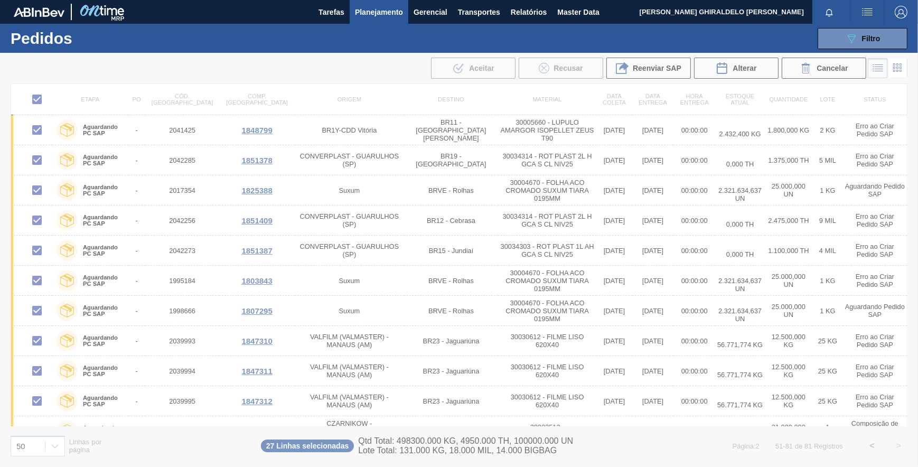
checkbox input "false"
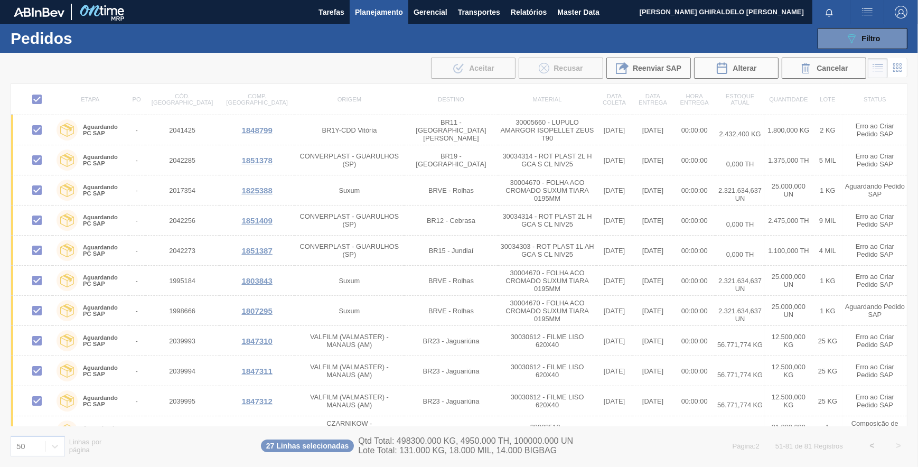
checkbox input "false"
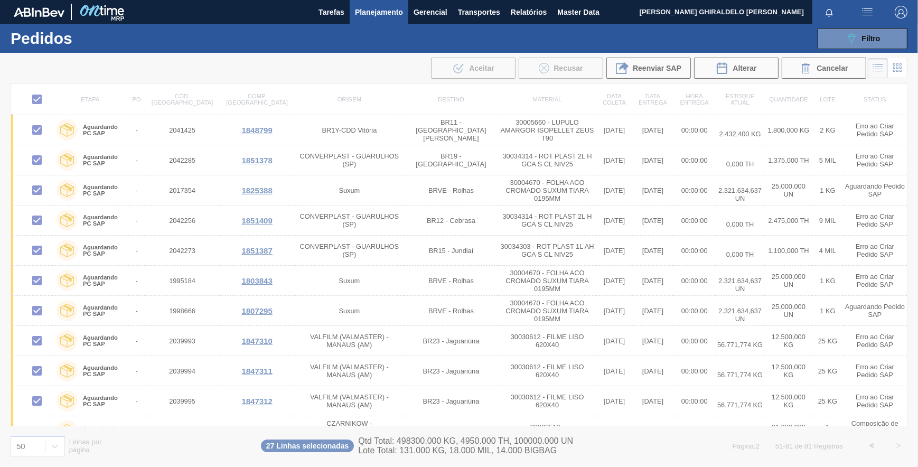
checkbox input "false"
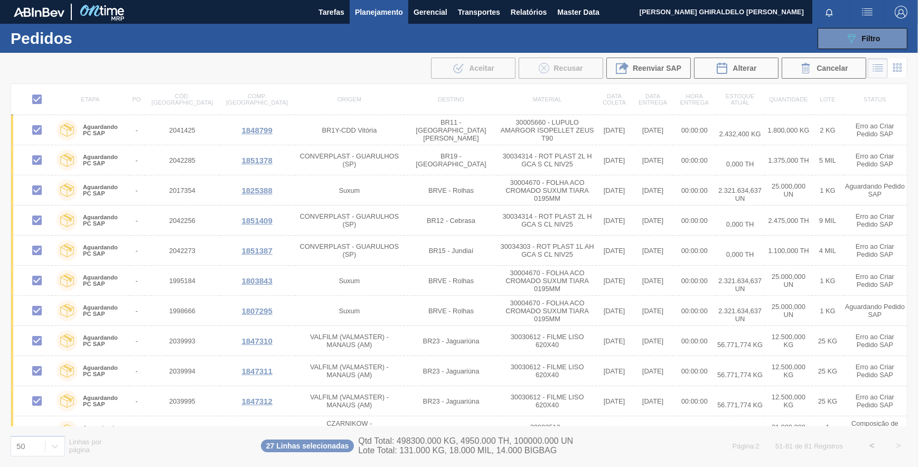
checkbox input "false"
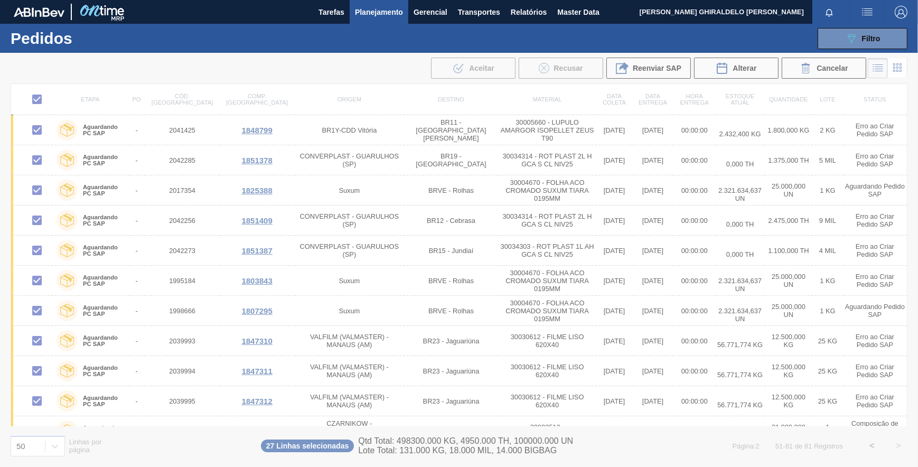
checkbox input "false"
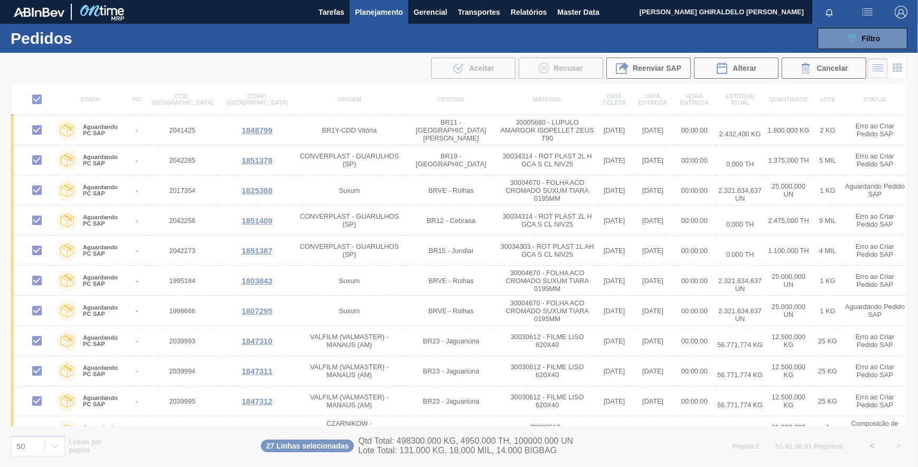
checkbox input "false"
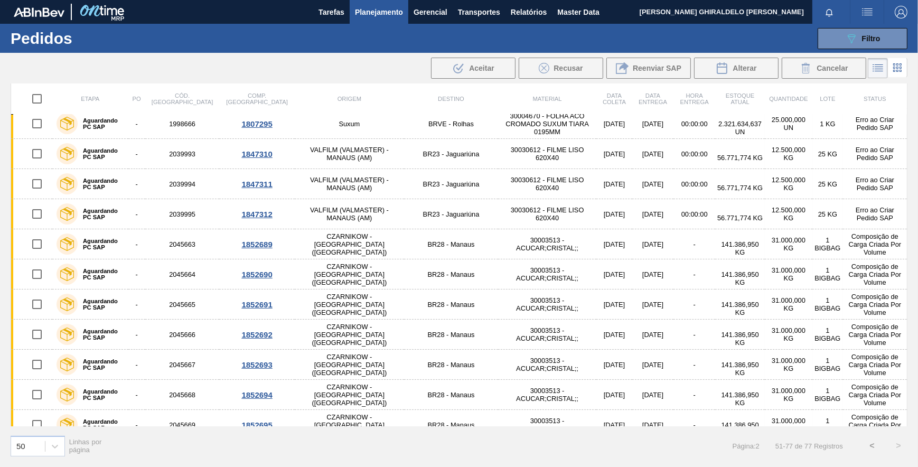
scroll to position [20, 0]
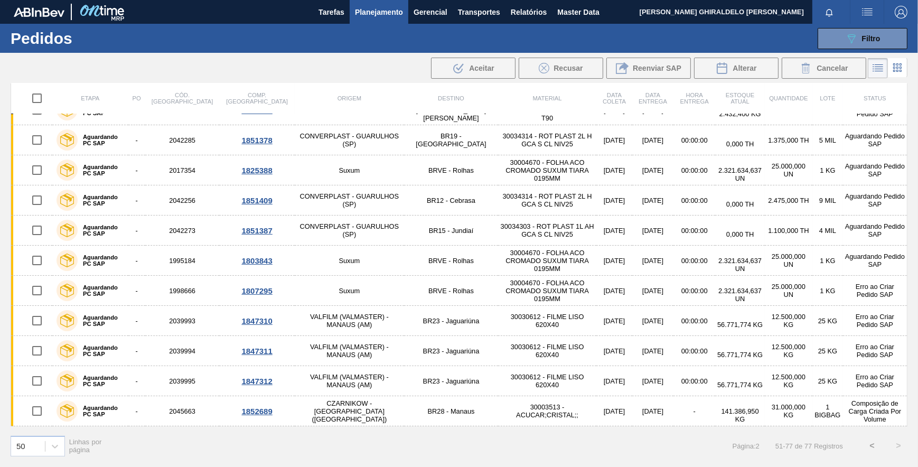
click at [37, 101] on input "checkbox" at bounding box center [37, 99] width 22 height 22
checkbox input "true"
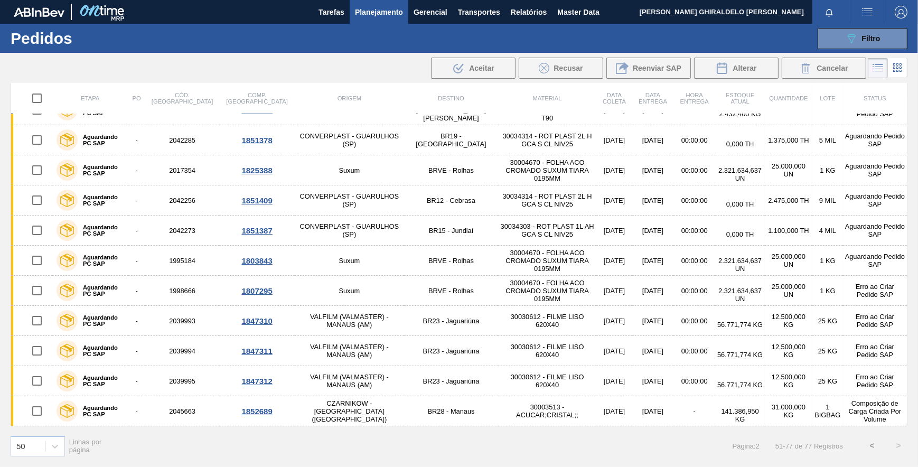
checkbox input "true"
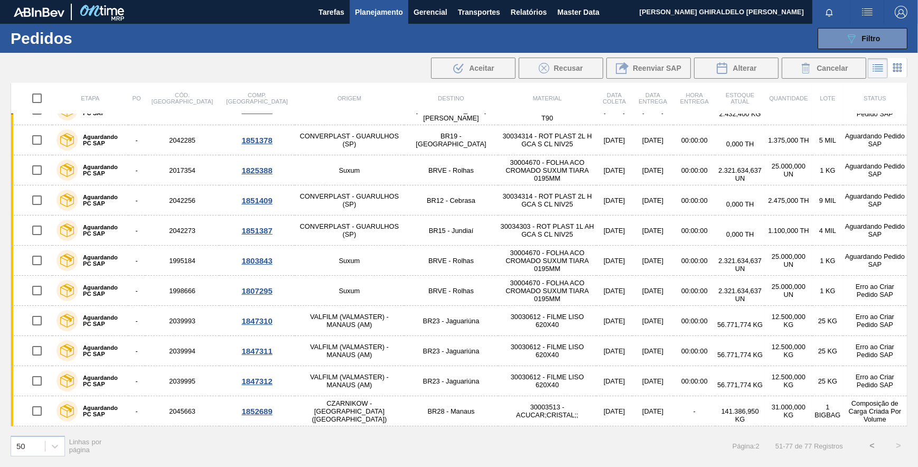
checkbox input "true"
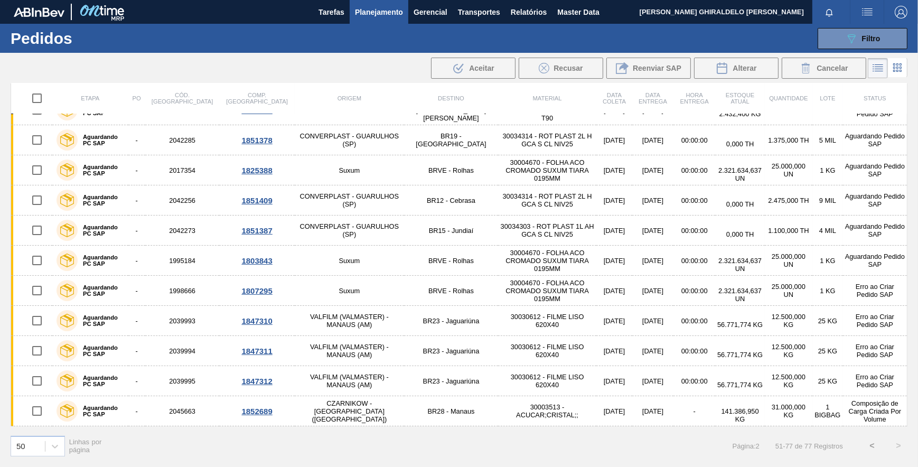
checkbox input "true"
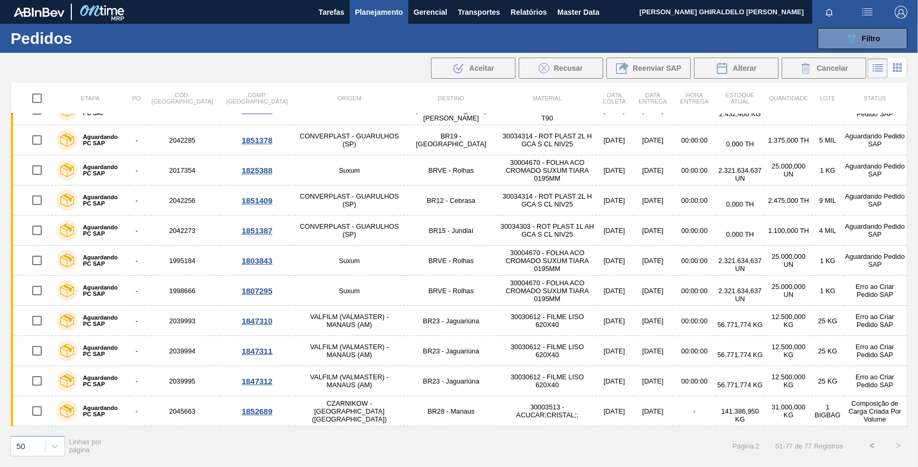
checkbox input "true"
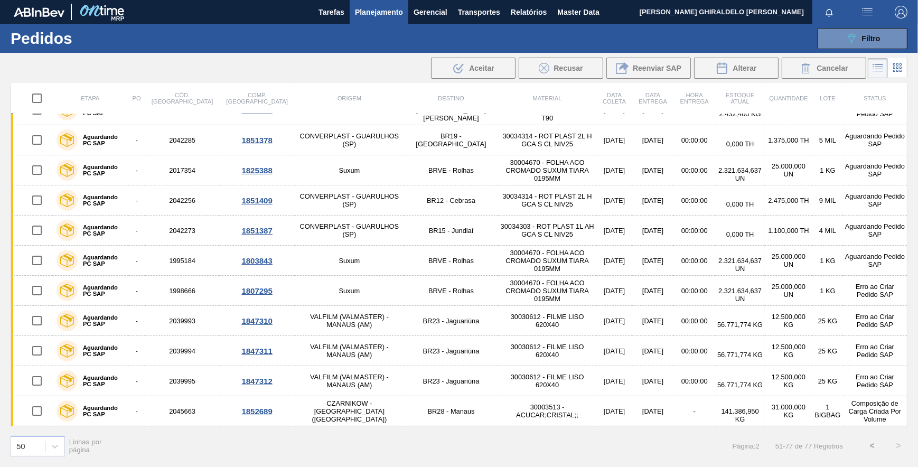
checkbox input "true"
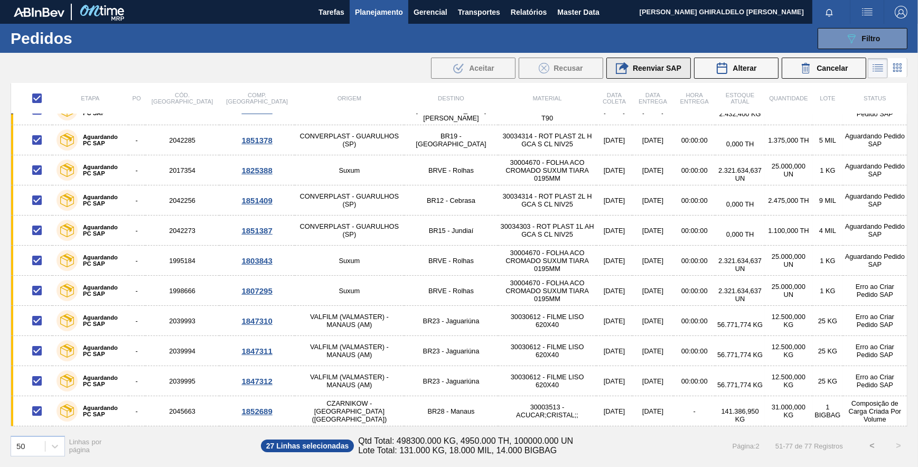
click at [622, 71] on icon at bounding box center [622, 68] width 13 height 13
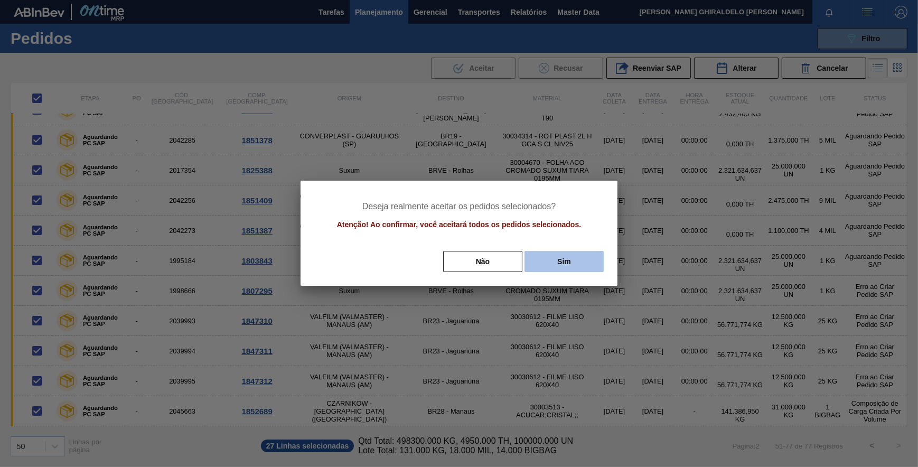
click at [567, 259] on button "Sim" at bounding box center [564, 261] width 79 height 21
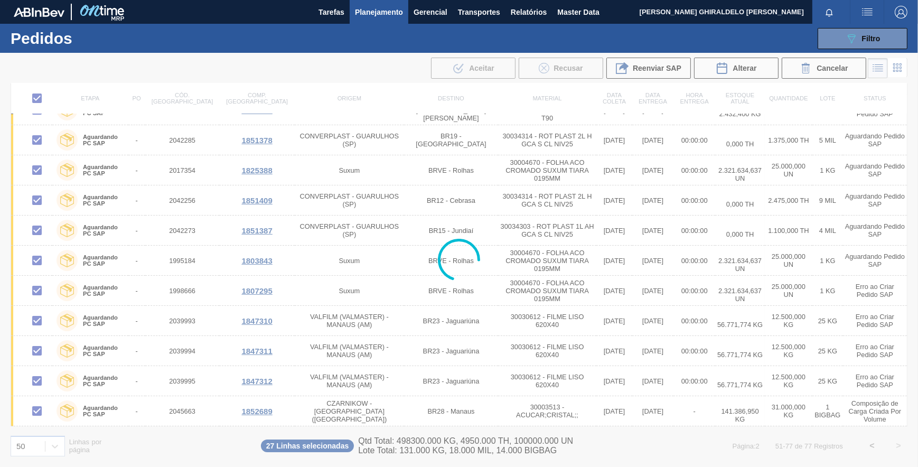
checkbox input "false"
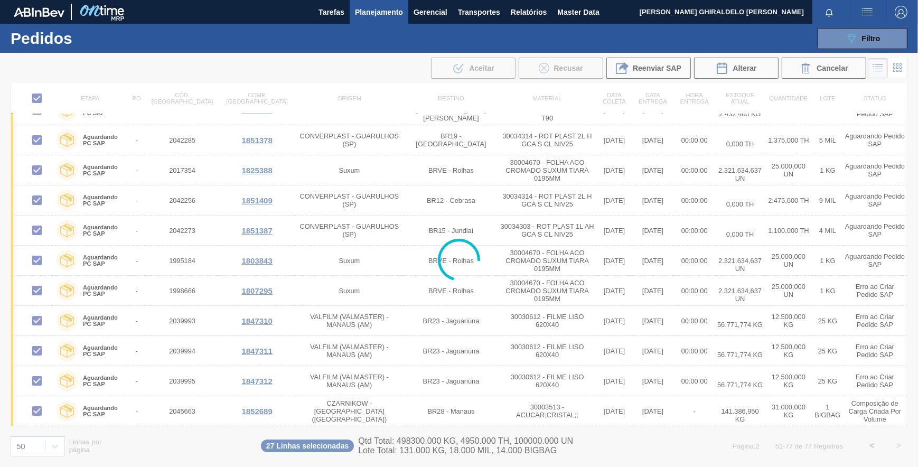
checkbox input "false"
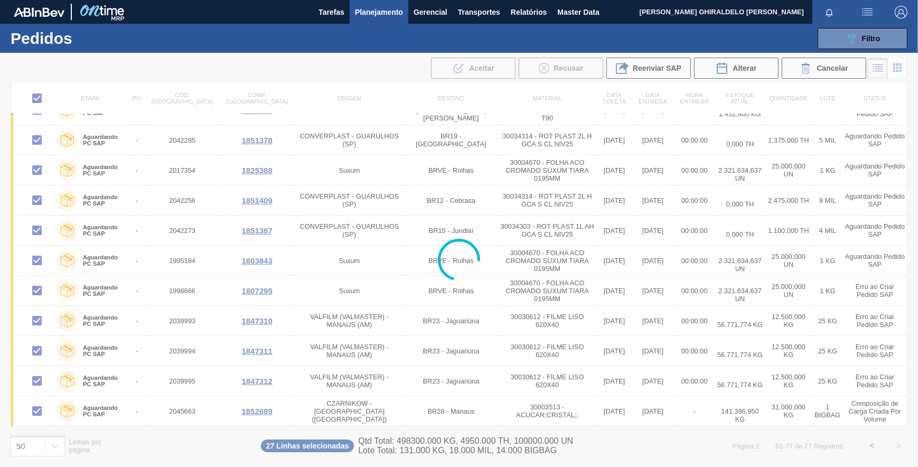
checkbox input "false"
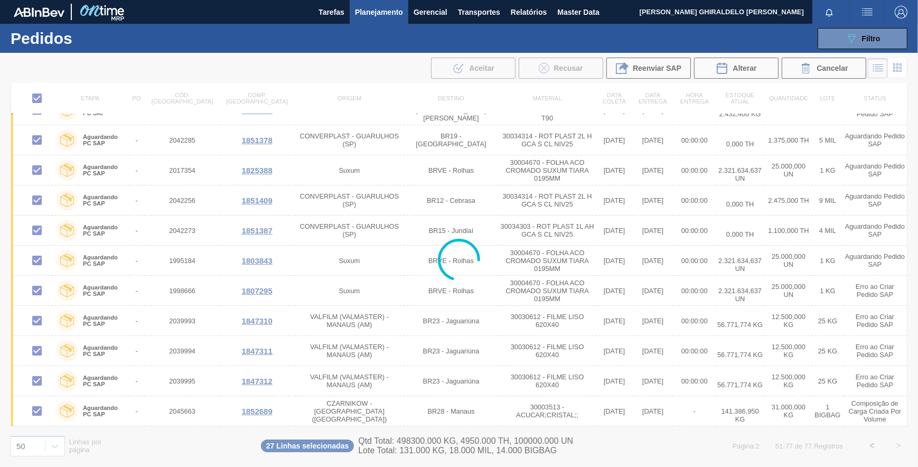
checkbox input "false"
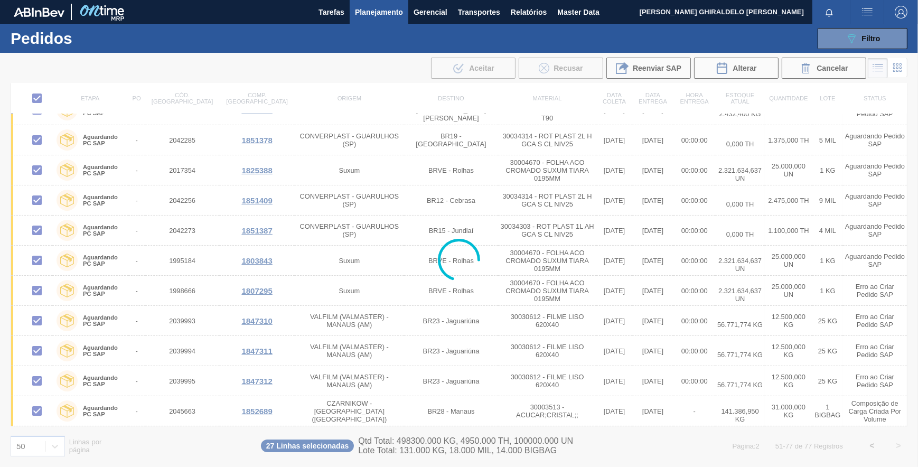
checkbox input "false"
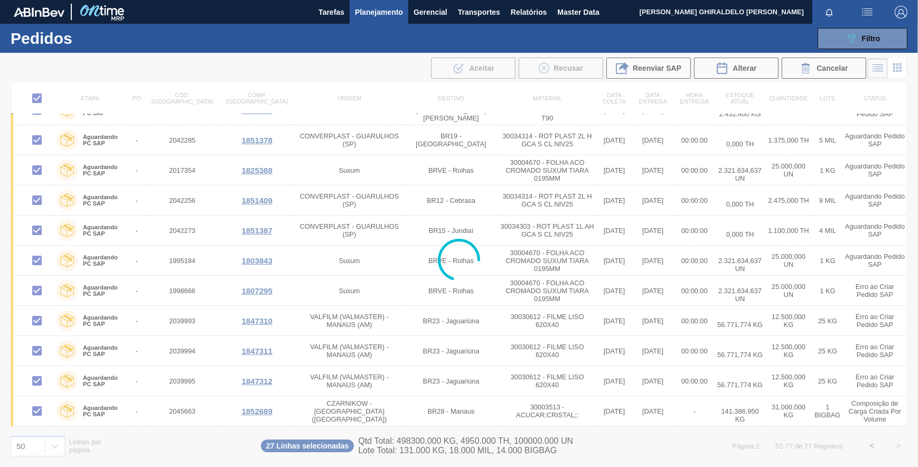
checkbox input "false"
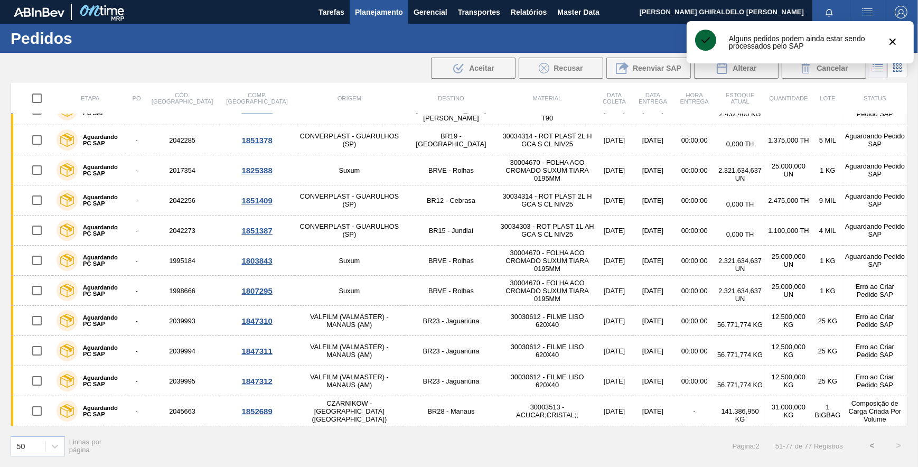
click at [872, 448] on button "<" at bounding box center [872, 446] width 26 height 26
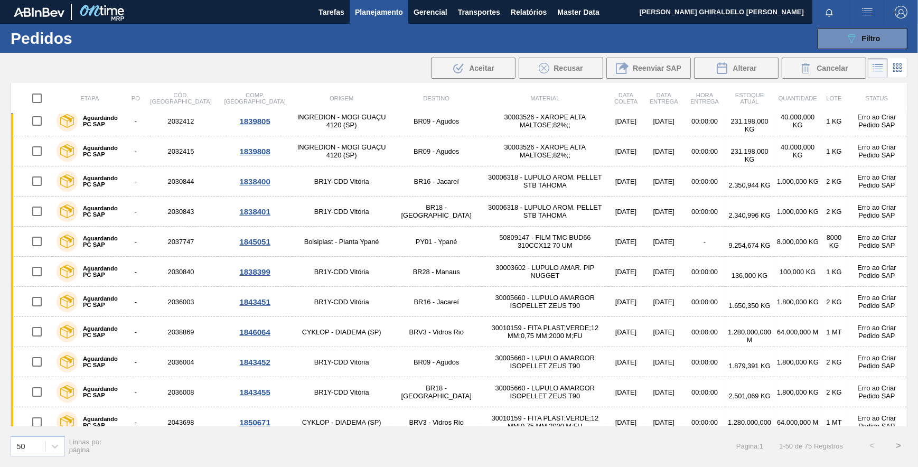
scroll to position [0, 0]
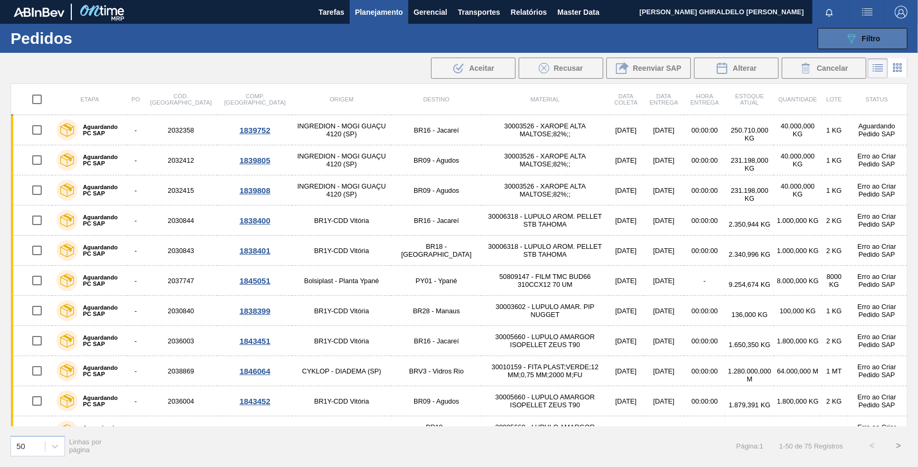
click at [878, 44] on button "089F7B8B-B2A5-4AFE-B5C0-19BA573D28AC Filtro" at bounding box center [863, 38] width 90 height 21
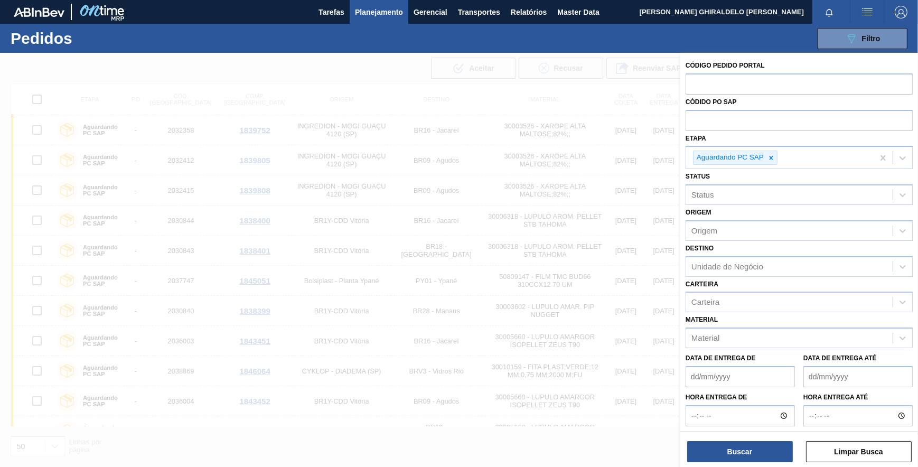
click at [433, 94] on div at bounding box center [459, 286] width 918 height 467
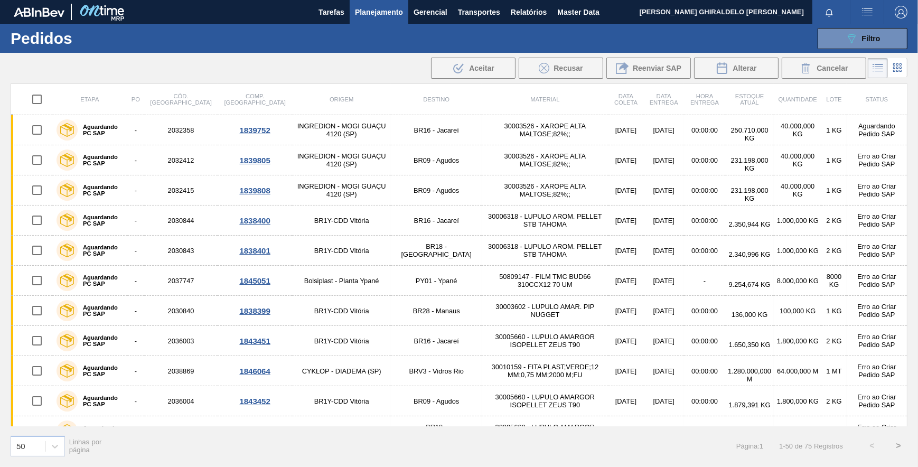
click at [433, 94] on div at bounding box center [459, 286] width 918 height 467
click at [319, 76] on div ".b{fill:var(--color-action-default)} Aceitar Recusar Reenviar SAP Alterar Cance…" at bounding box center [459, 67] width 918 height 25
click at [899, 38] on button "089F7B8B-B2A5-4AFE-B5C0-19BA573D28AC Filtro" at bounding box center [863, 38] width 90 height 21
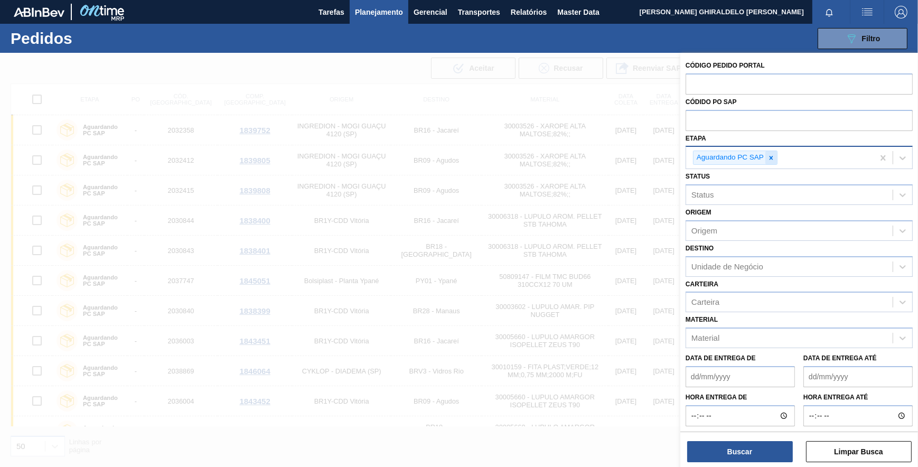
click at [772, 159] on icon at bounding box center [772, 158] width 4 height 4
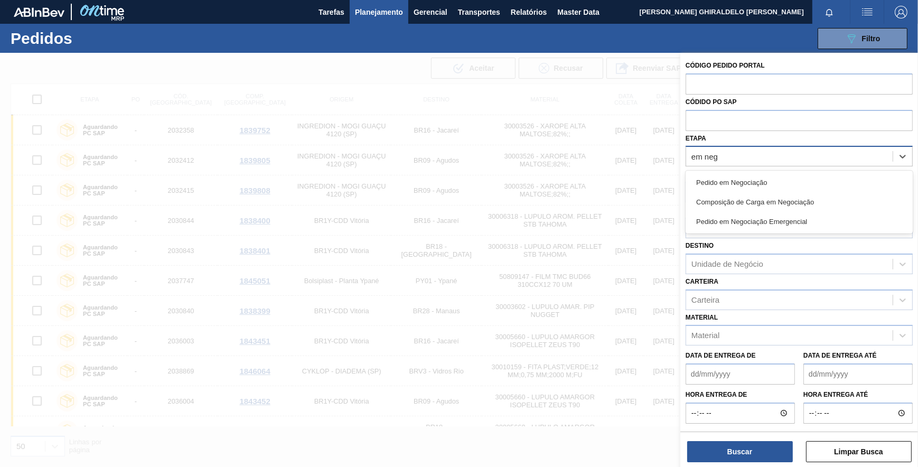
type input "em neg"
click at [819, 139] on div "Etapa option Aguardando PC SAP, deselected. option Pedido em Negociação focused…" at bounding box center [799, 149] width 227 height 36
click at [559, 79] on div at bounding box center [459, 286] width 918 height 467
